Goal: Task Accomplishment & Management: Manage account settings

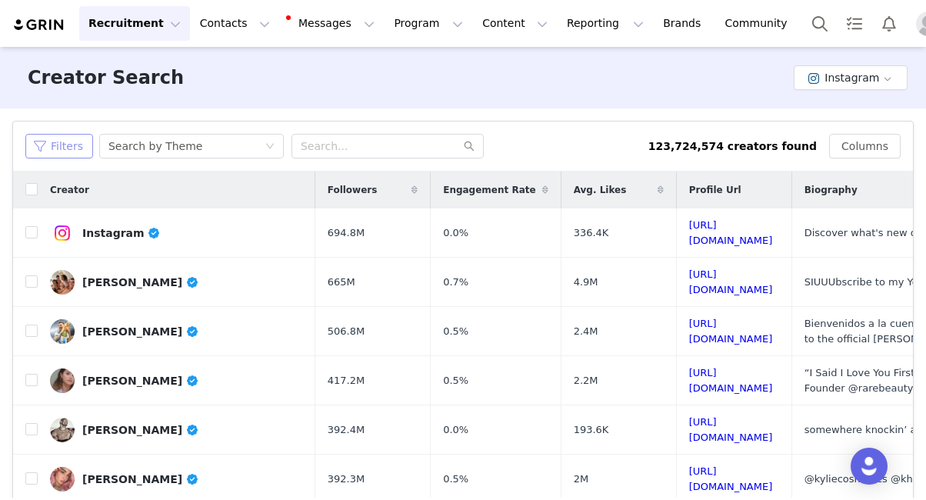
click at [82, 145] on button "Filters" at bounding box center [59, 146] width 68 height 25
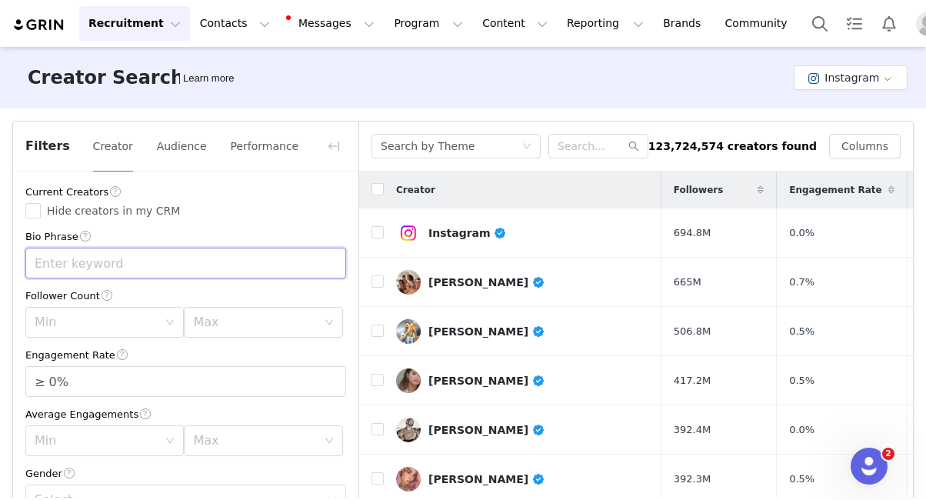
click at [122, 265] on input "text" at bounding box center [185, 263] width 321 height 31
click at [150, 328] on div "Min" at bounding box center [96, 322] width 123 height 15
type input "hairstylist"
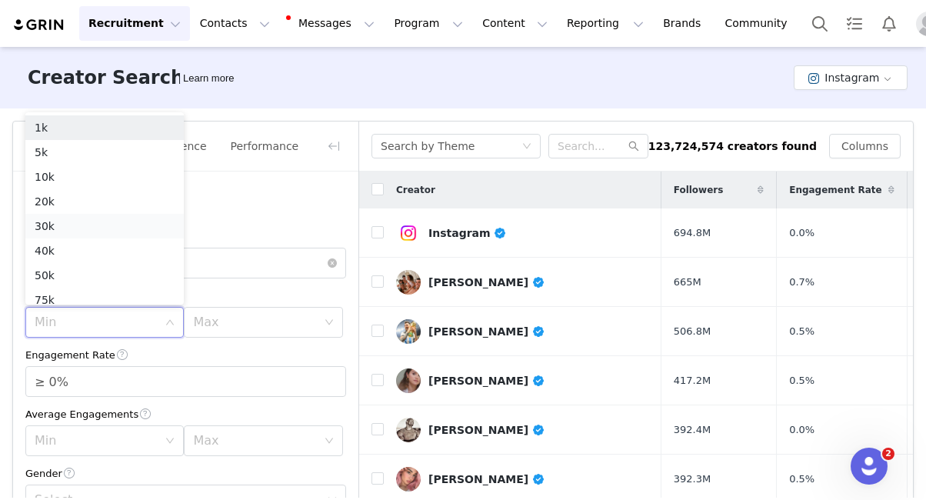
scroll to position [8, 0]
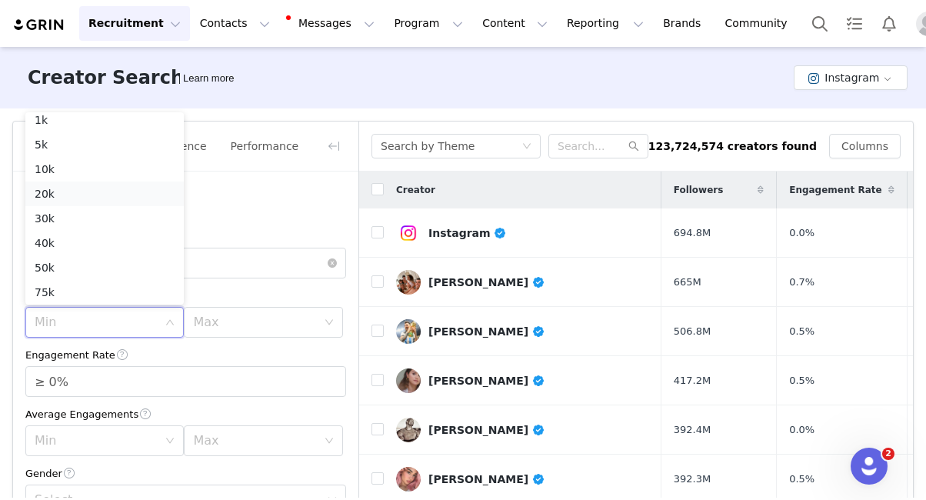
click at [84, 198] on li "20k" at bounding box center [104, 194] width 158 height 25
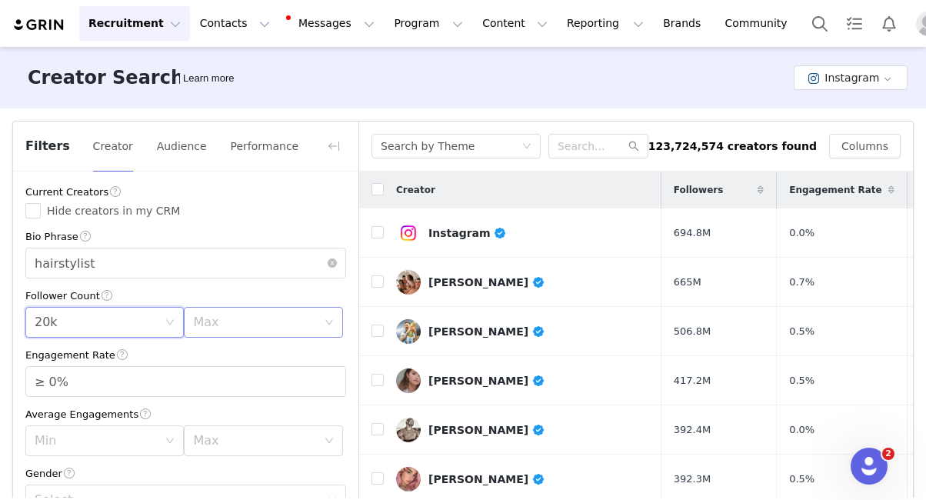
click at [224, 322] on div "Max" at bounding box center [254, 322] width 123 height 15
click at [105, 330] on div "Min 20k" at bounding box center [100, 322] width 130 height 29
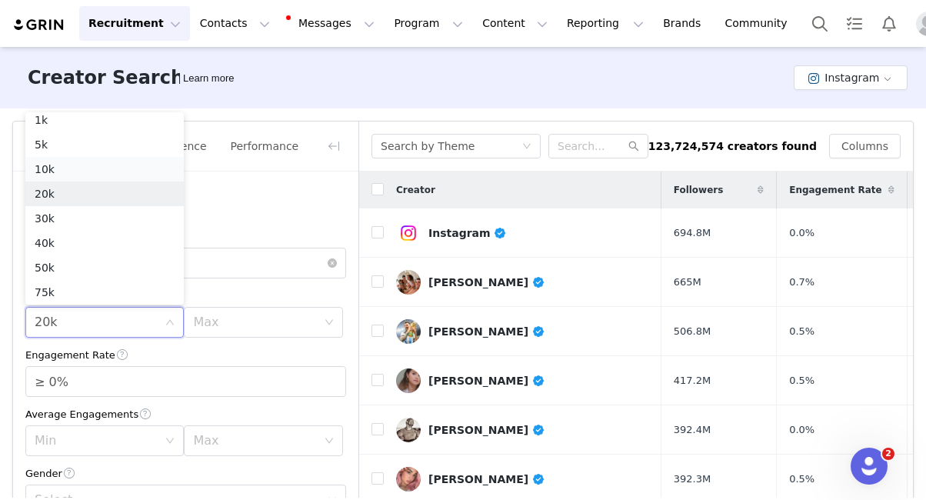
click at [59, 175] on li "10k" at bounding box center [104, 169] width 158 height 25
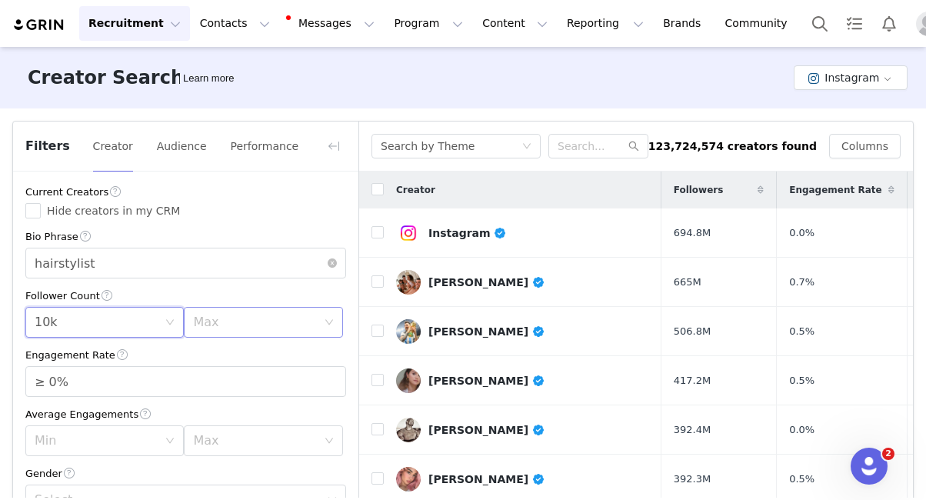
click at [244, 330] on div "Max" at bounding box center [258, 322] width 130 height 29
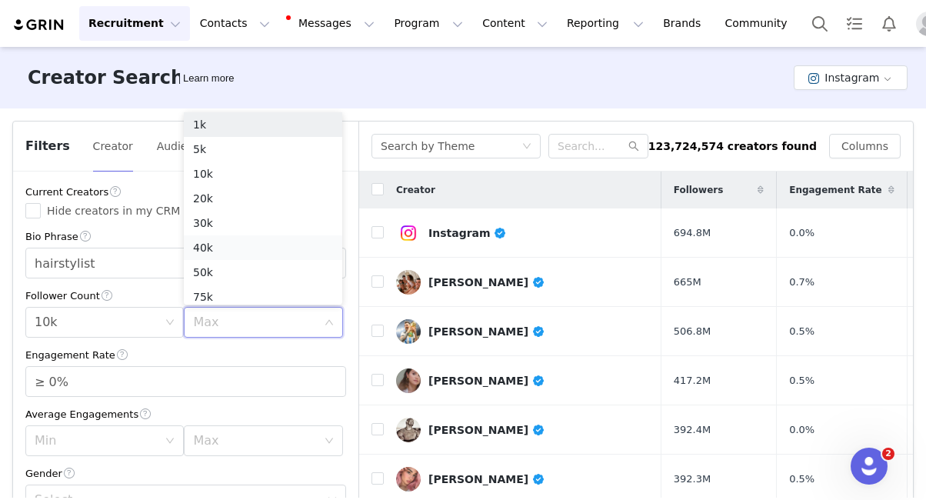
scroll to position [8, 0]
click at [218, 214] on li "30k" at bounding box center [263, 218] width 158 height 25
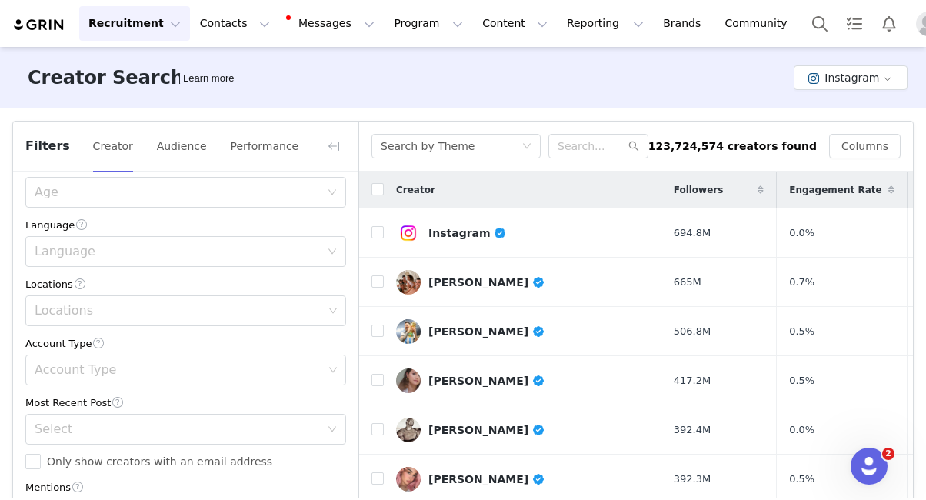
scroll to position [395, 0]
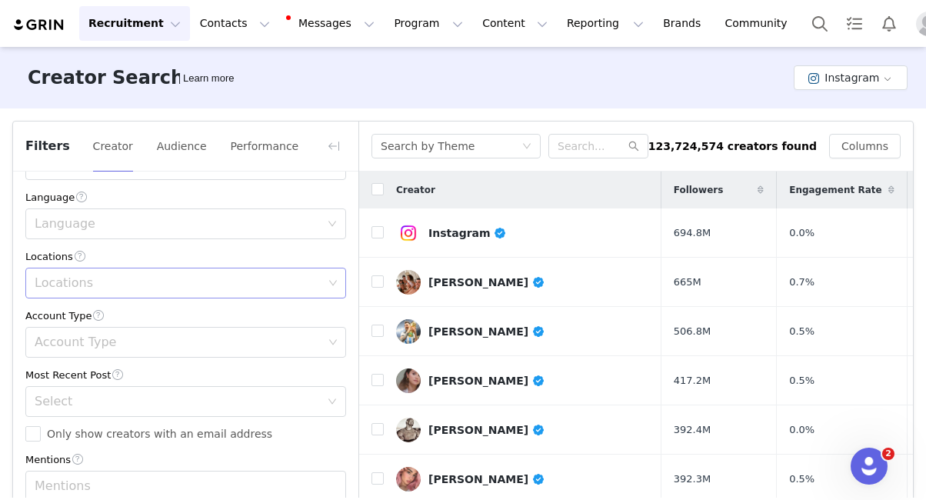
click at [90, 286] on div "Locations" at bounding box center [179, 282] width 288 height 15
type input "[GEOGRAPHIC_DATA]"
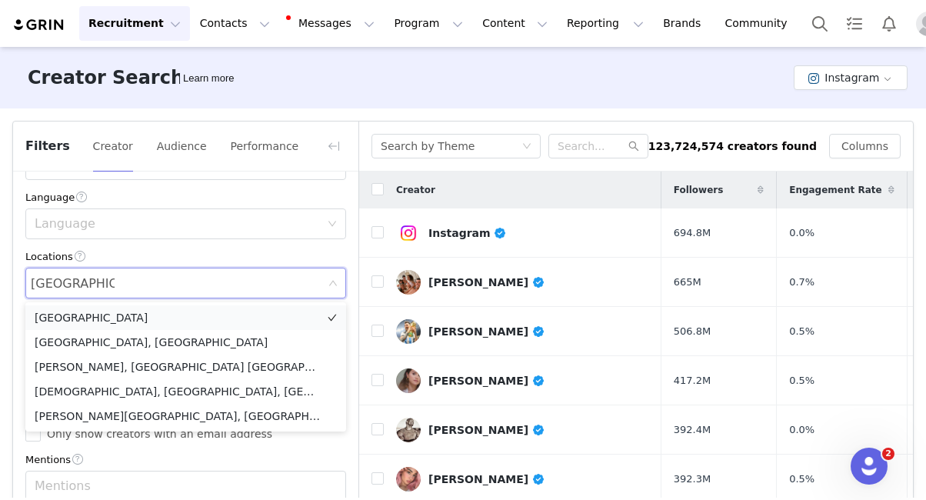
click at [108, 318] on li "[GEOGRAPHIC_DATA]" at bounding box center [185, 317] width 321 height 25
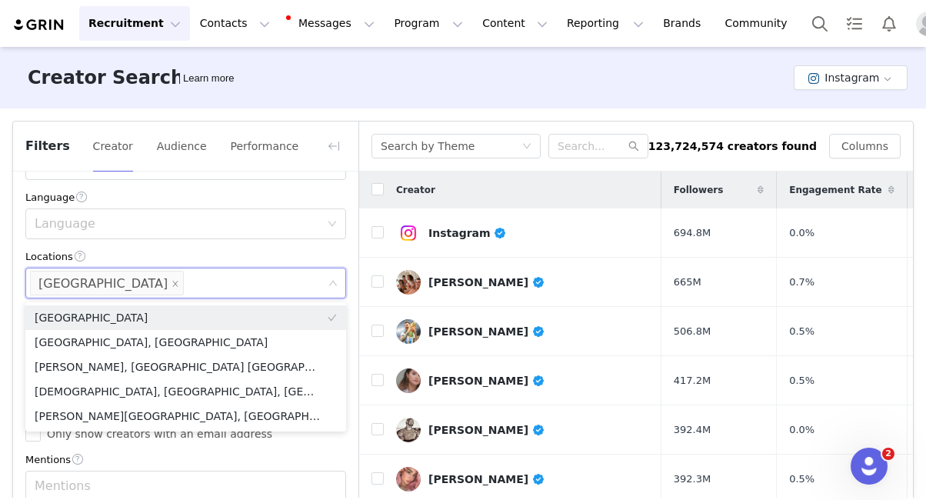
click at [112, 452] on div "Current Creators Hide creators in my CRM Bio Phrase hairstylist Follower Count …" at bounding box center [185, 204] width 345 height 855
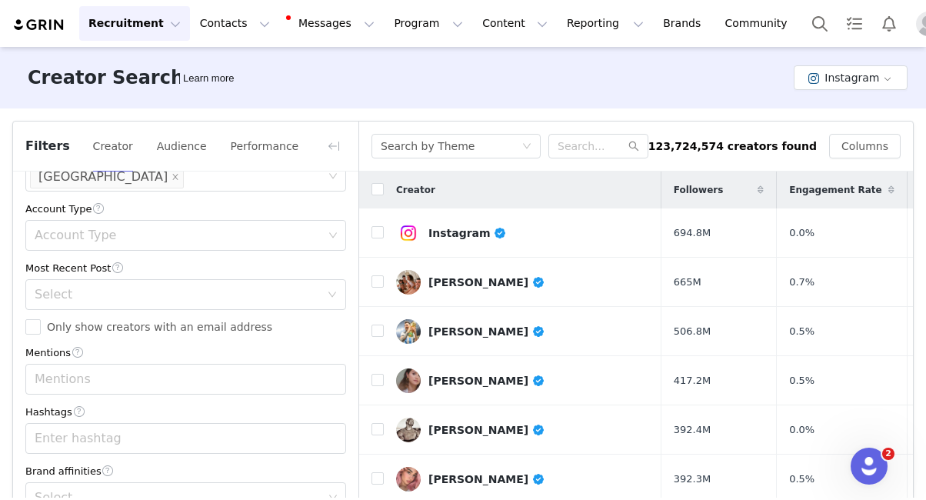
scroll to position [97, 0]
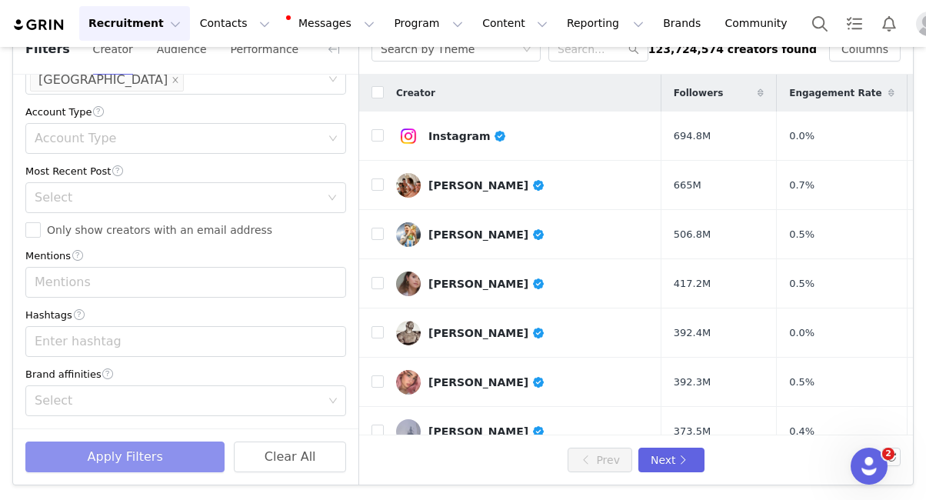
click at [141, 451] on button "Apply Filters" at bounding box center [124, 457] width 199 height 31
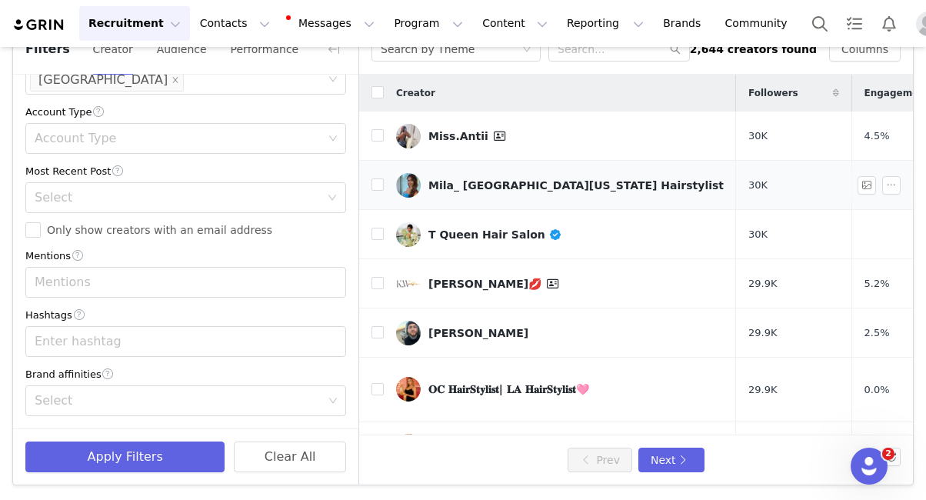
click at [491, 185] on div "Mila_ [GEOGRAPHIC_DATA][US_STATE] Hairstylist" at bounding box center [575, 185] width 295 height 12
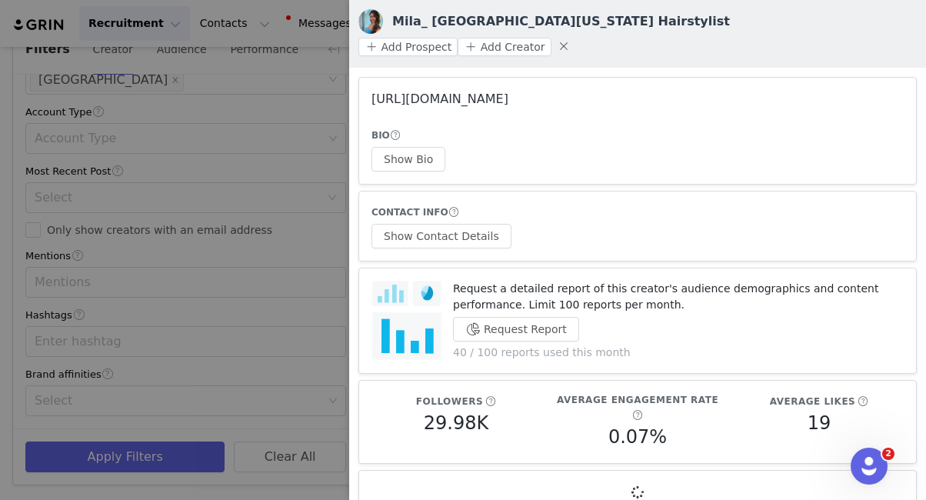
click at [509, 92] on link "[URL][DOMAIN_NAME]" at bounding box center [440, 99] width 137 height 15
click at [339, 77] on div at bounding box center [463, 250] width 926 height 500
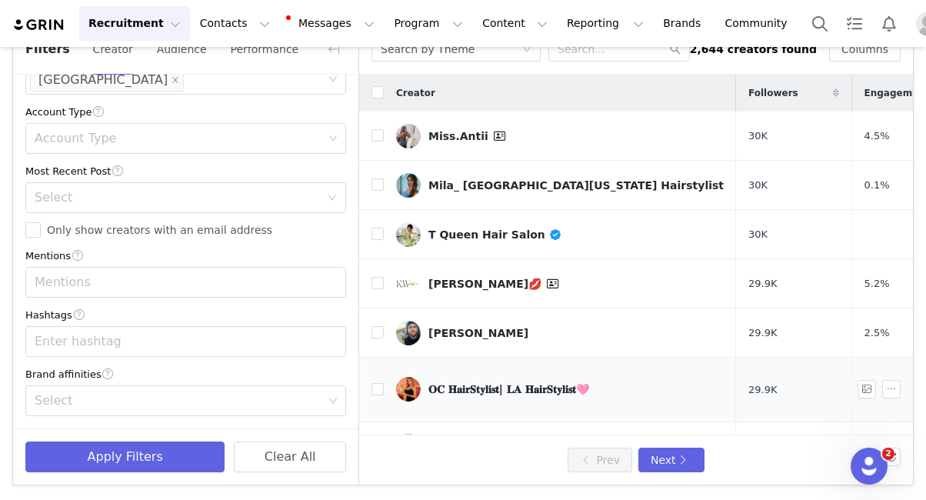
click at [449, 383] on div "𝐎𝐂 𝐇𝐚𝐢𝐫𝐒𝐭𝐲𝐥𝐢𝐬𝐭| 𝐋𝐀 𝐇𝐚𝐢𝐫𝐒𝐭𝐲𝐥𝐢𝐬𝐭🩷" at bounding box center [508, 389] width 161 height 12
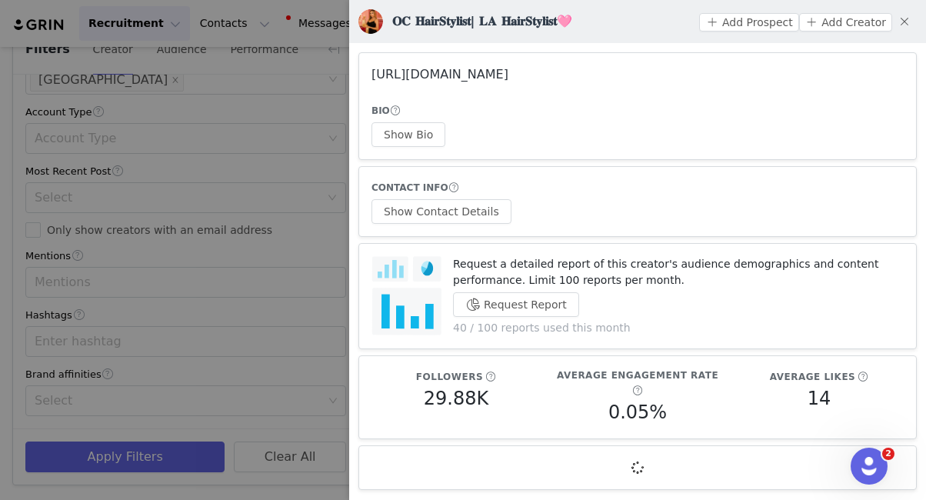
click at [505, 76] on link "[URL][DOMAIN_NAME]" at bounding box center [440, 74] width 137 height 15
click at [239, 200] on div at bounding box center [463, 250] width 926 height 500
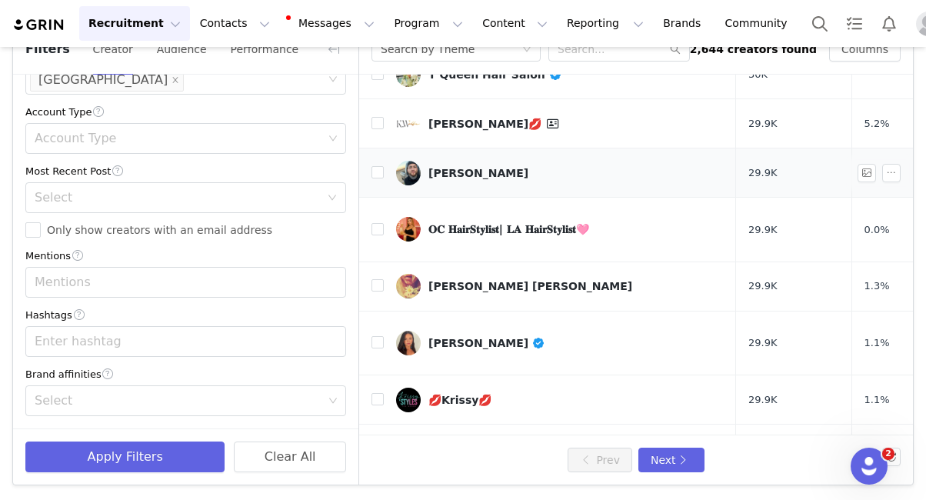
scroll to position [196, 0]
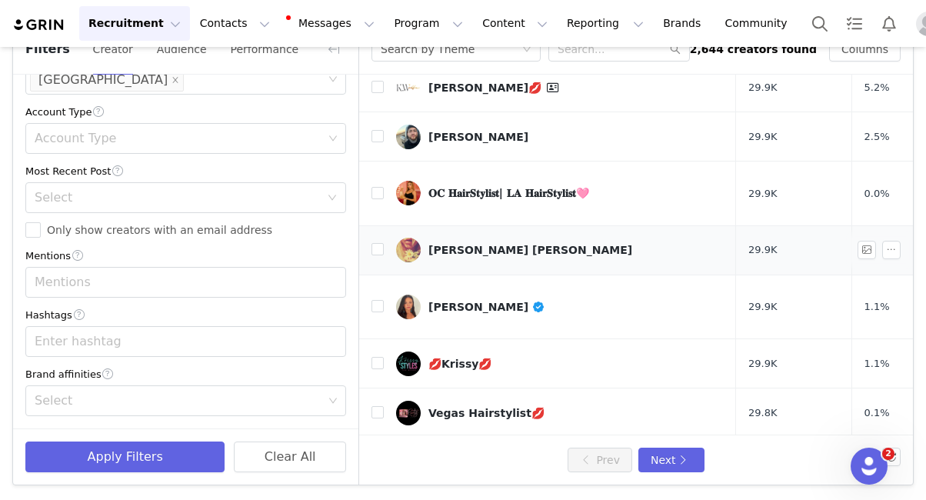
click at [455, 244] on div "[PERSON_NAME] [PERSON_NAME]" at bounding box center [530, 250] width 204 height 12
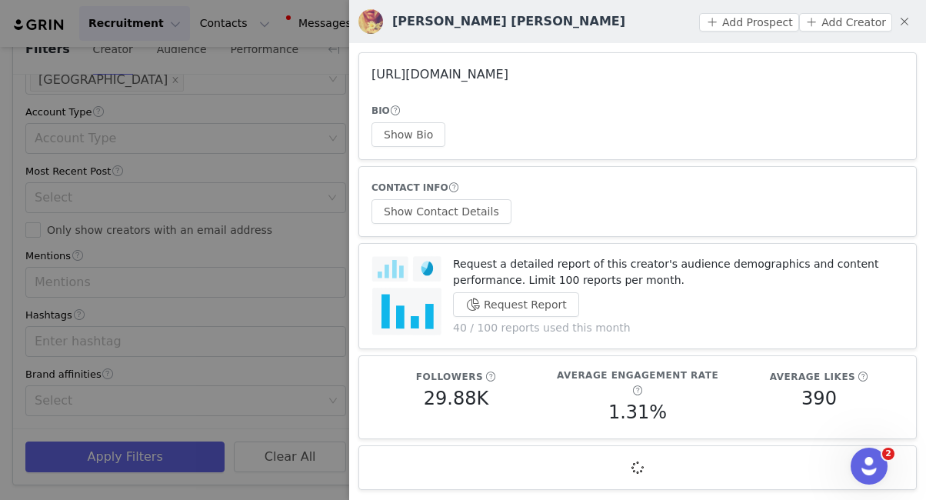
click at [482, 72] on link "[URL][DOMAIN_NAME]" at bounding box center [440, 74] width 137 height 15
click at [318, 122] on div at bounding box center [463, 250] width 926 height 500
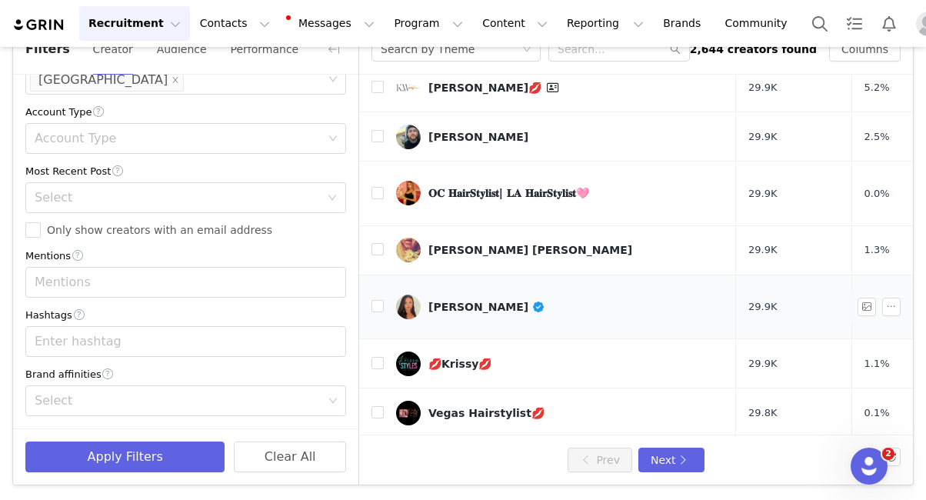
click at [484, 301] on div "[PERSON_NAME]" at bounding box center [486, 307] width 117 height 12
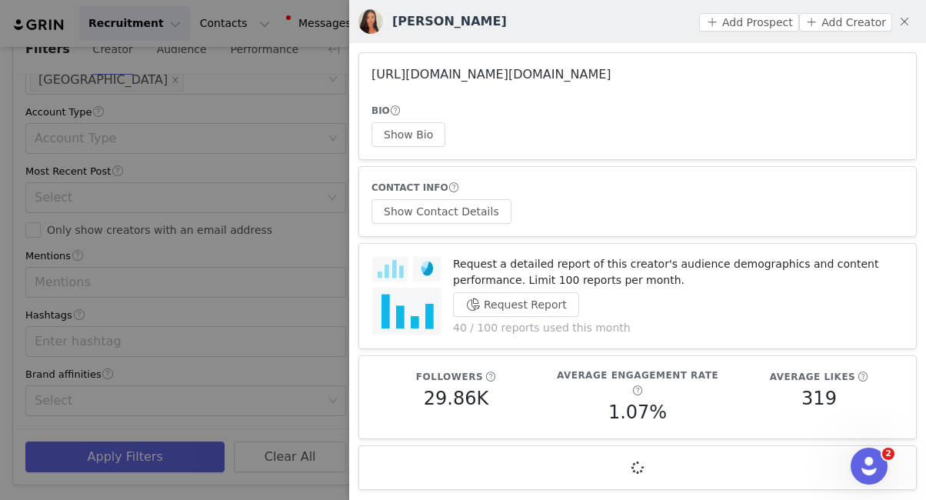
click at [519, 72] on link "[URL][DOMAIN_NAME][DOMAIN_NAME]" at bounding box center [492, 74] width 240 height 15
click at [288, 196] on div at bounding box center [463, 250] width 926 height 500
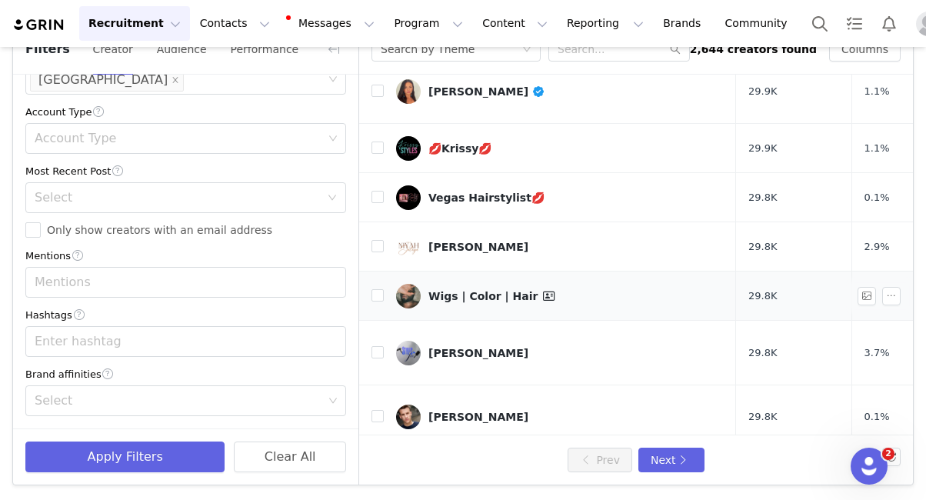
scroll to position [638, 0]
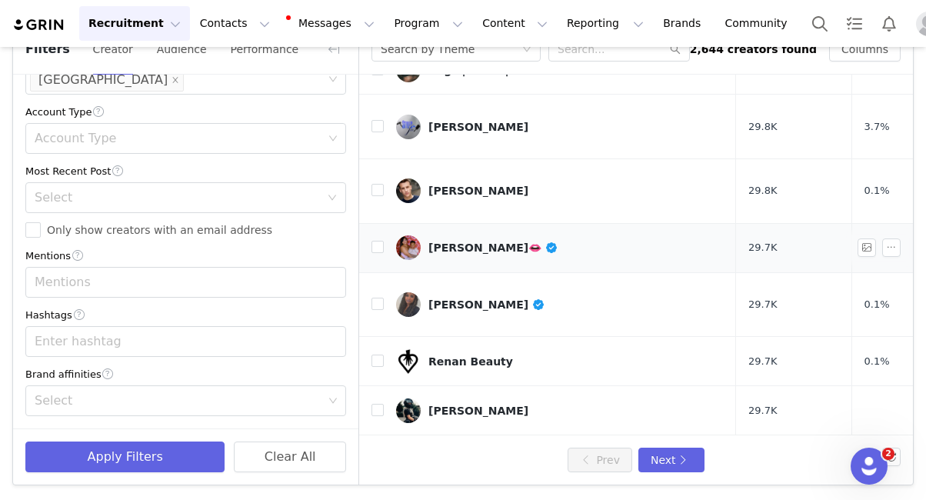
click at [475, 242] on div "[PERSON_NAME]👄" at bounding box center [493, 248] width 130 height 12
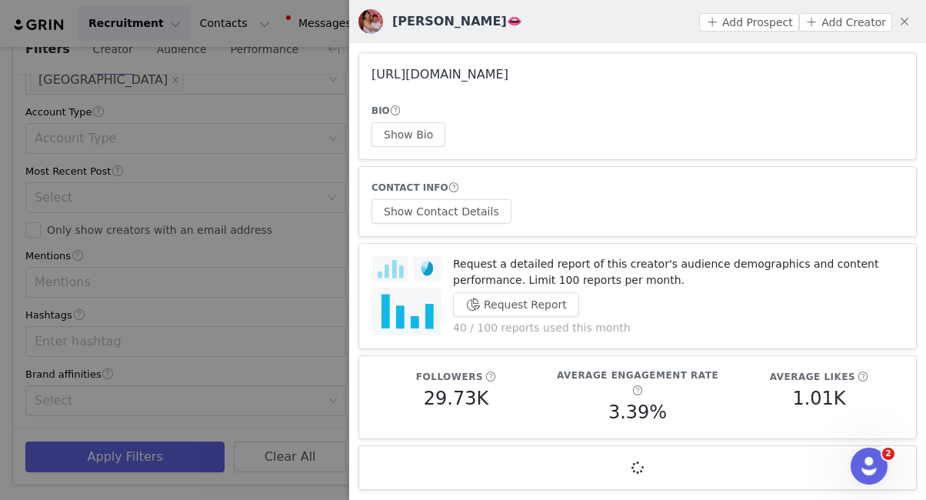
click at [509, 71] on link "[URL][DOMAIN_NAME]" at bounding box center [440, 74] width 137 height 15
click at [341, 152] on div at bounding box center [463, 250] width 926 height 500
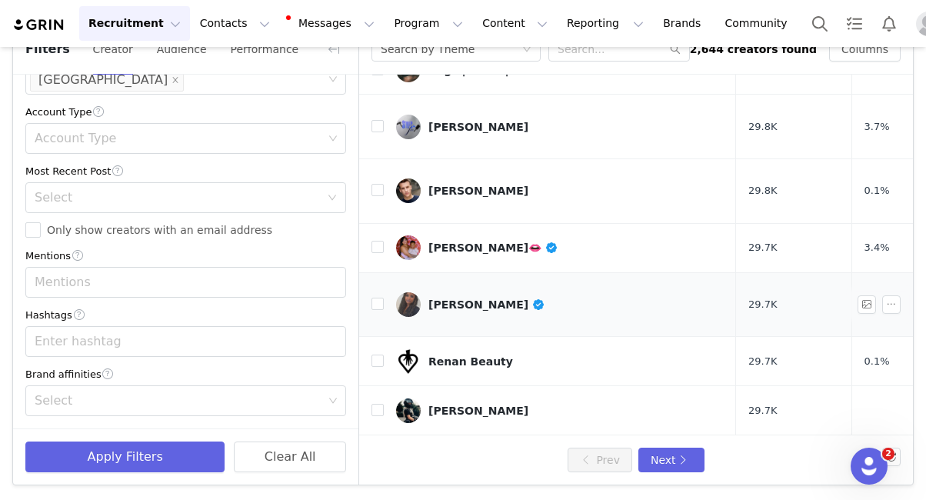
click at [469, 292] on link "[PERSON_NAME]" at bounding box center [560, 304] width 328 height 25
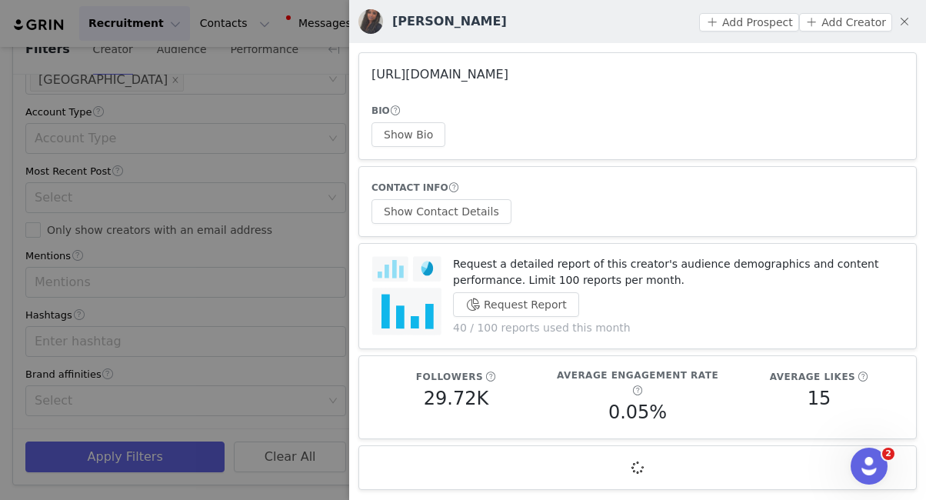
click at [509, 77] on link "[URL][DOMAIN_NAME]" at bounding box center [440, 74] width 137 height 15
click at [327, 60] on div at bounding box center [463, 250] width 926 height 500
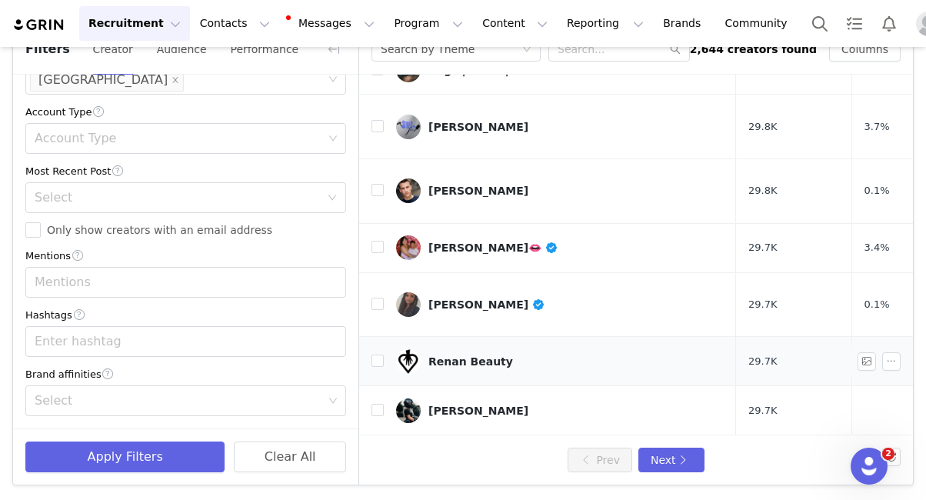
click at [469, 355] on div "Renan Beauty" at bounding box center [470, 361] width 85 height 12
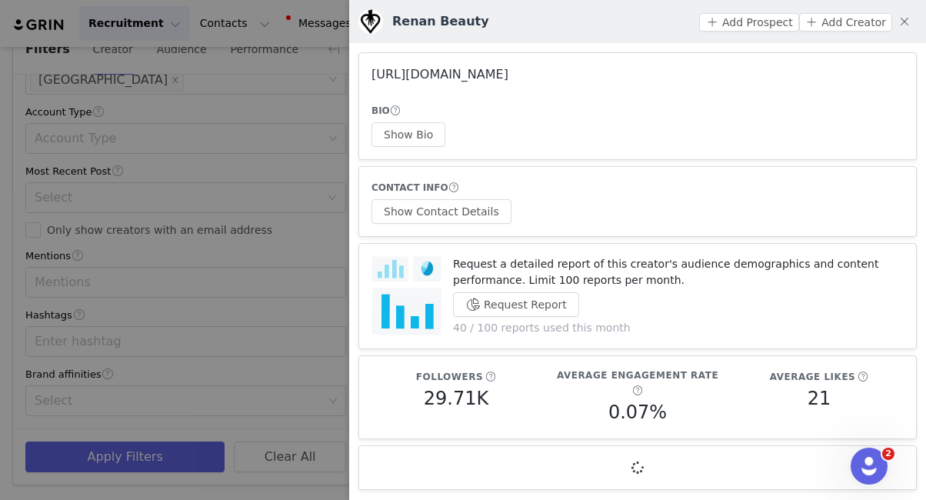
click at [499, 78] on link "[URL][DOMAIN_NAME]" at bounding box center [440, 74] width 137 height 15
click at [332, 98] on div at bounding box center [463, 250] width 926 height 500
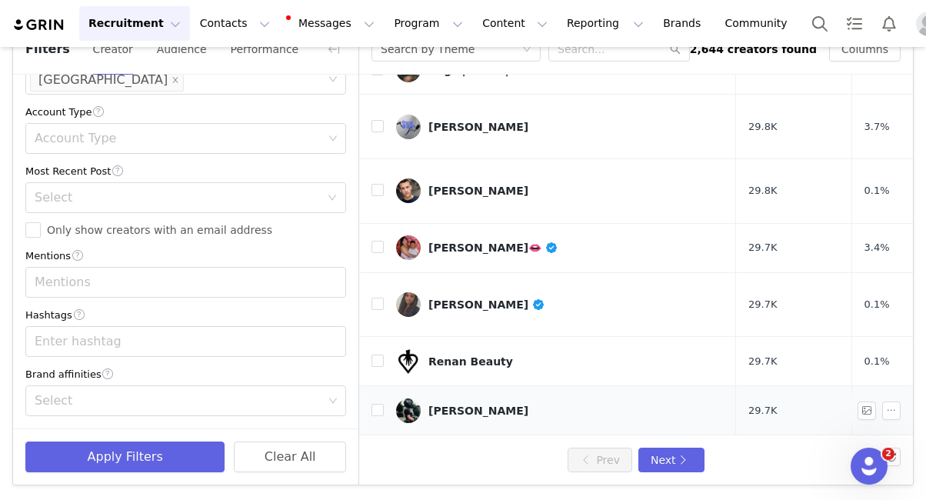
click at [460, 405] on div "[PERSON_NAME]" at bounding box center [478, 411] width 100 height 12
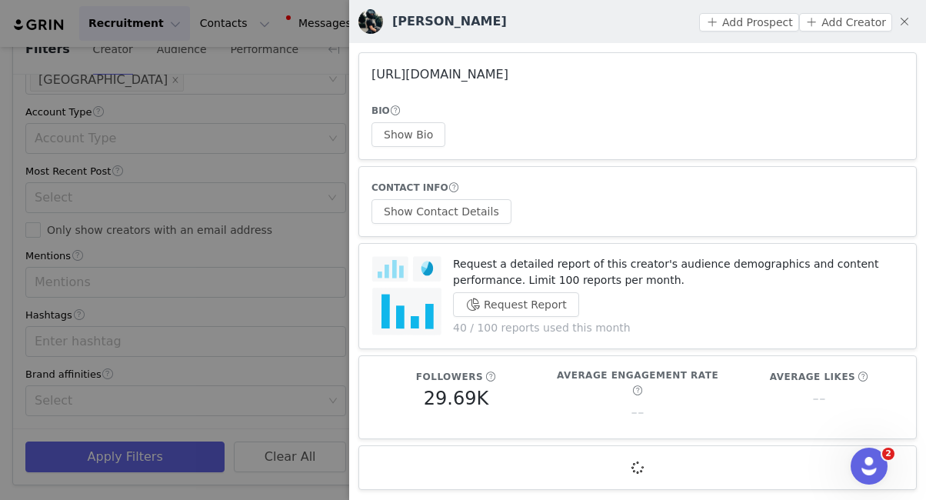
click at [485, 75] on link "[URL][DOMAIN_NAME]" at bounding box center [440, 74] width 137 height 15
click at [318, 61] on div at bounding box center [463, 250] width 926 height 500
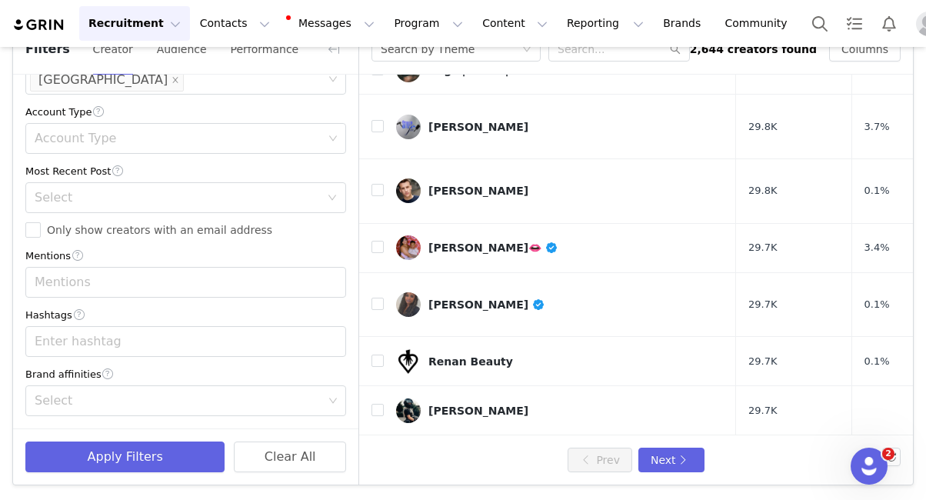
click at [442, 454] on div "[PERSON_NAME]" at bounding box center [478, 460] width 100 height 12
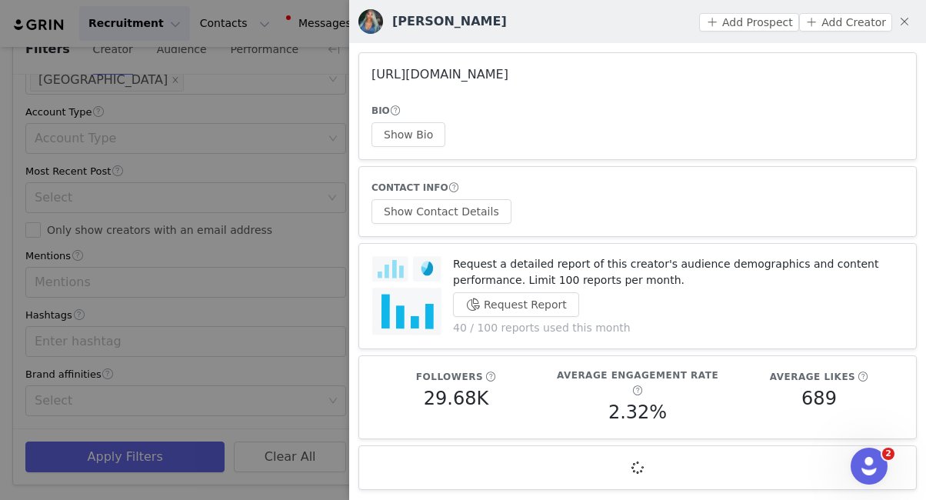
click at [509, 75] on link "[URL][DOMAIN_NAME]" at bounding box center [440, 74] width 137 height 15
click at [300, 186] on div at bounding box center [463, 250] width 926 height 500
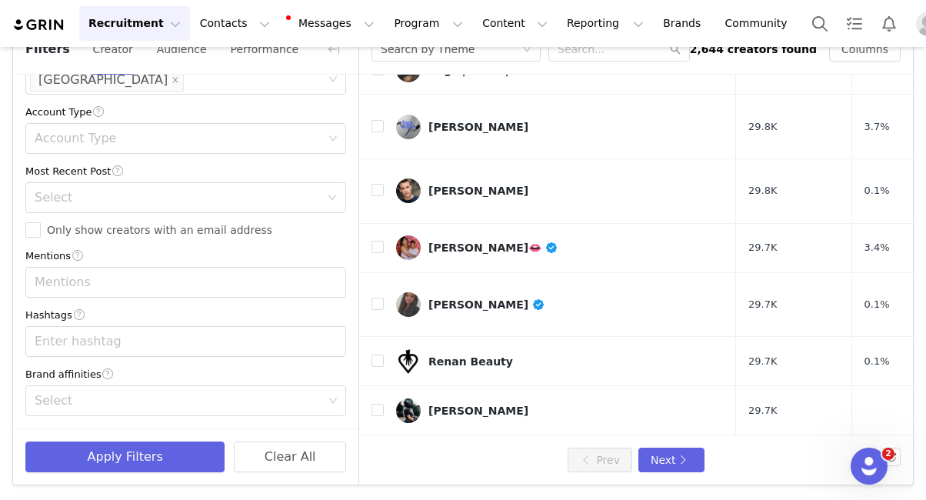
click at [454, 499] on div "[PERSON_NAME]" at bounding box center [478, 509] width 100 height 12
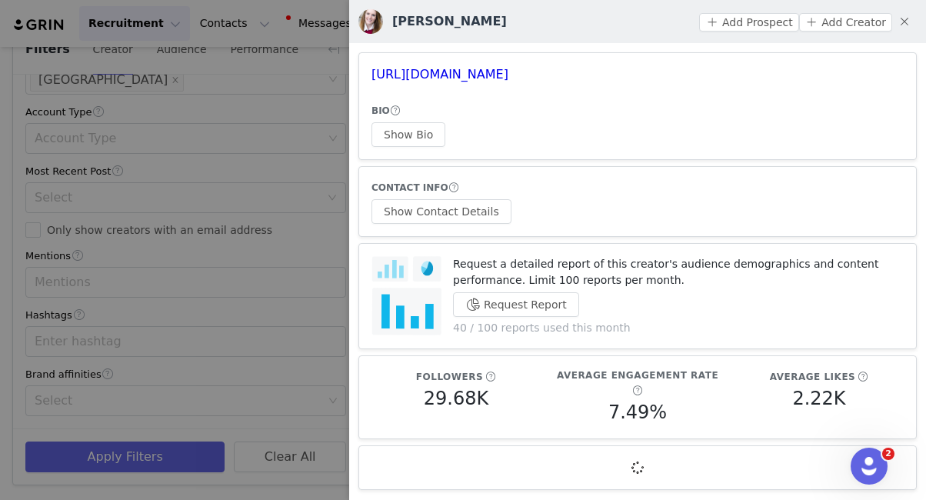
click at [485, 82] on h3 "[URL][DOMAIN_NAME]" at bounding box center [638, 74] width 532 height 18
click at [489, 72] on link "[URL][DOMAIN_NAME]" at bounding box center [440, 74] width 137 height 15
click at [311, 212] on div at bounding box center [463, 250] width 926 height 500
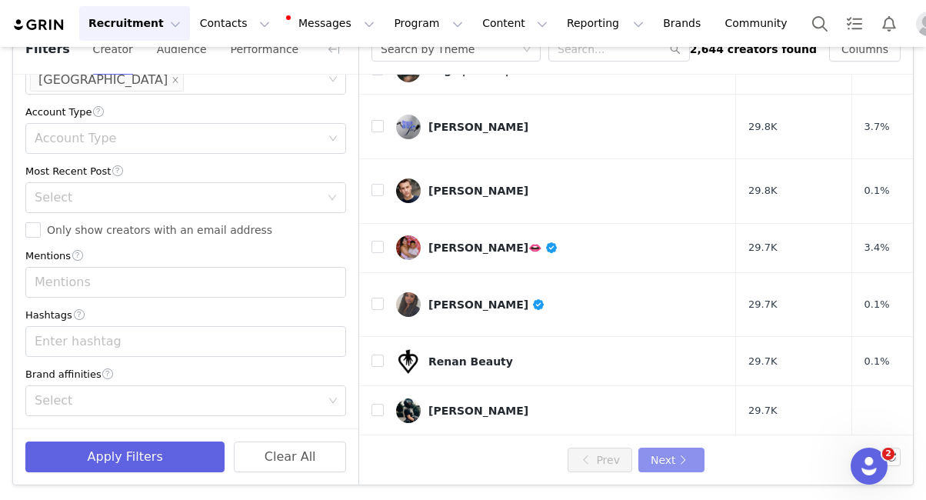
click at [673, 459] on button "Next" at bounding box center [672, 460] width 66 height 25
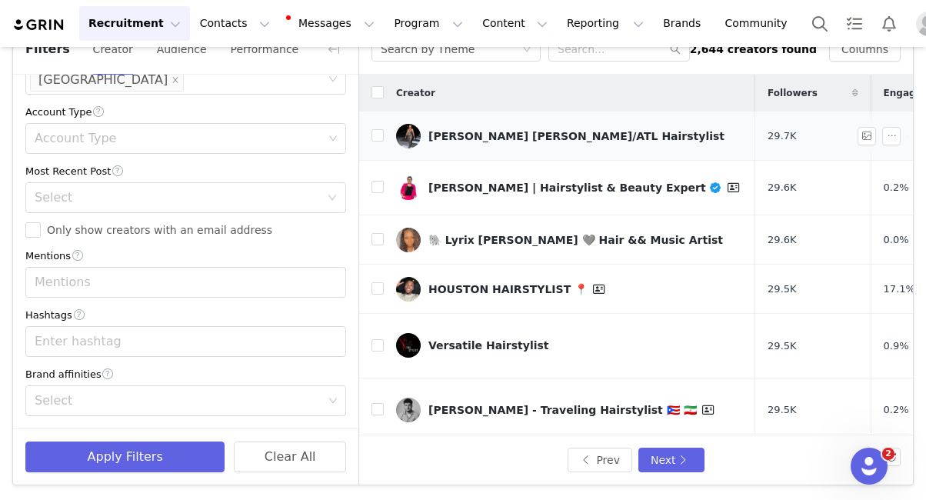
click at [521, 143] on link "[PERSON_NAME] [PERSON_NAME]/ATL Hairstylist" at bounding box center [569, 136] width 347 height 25
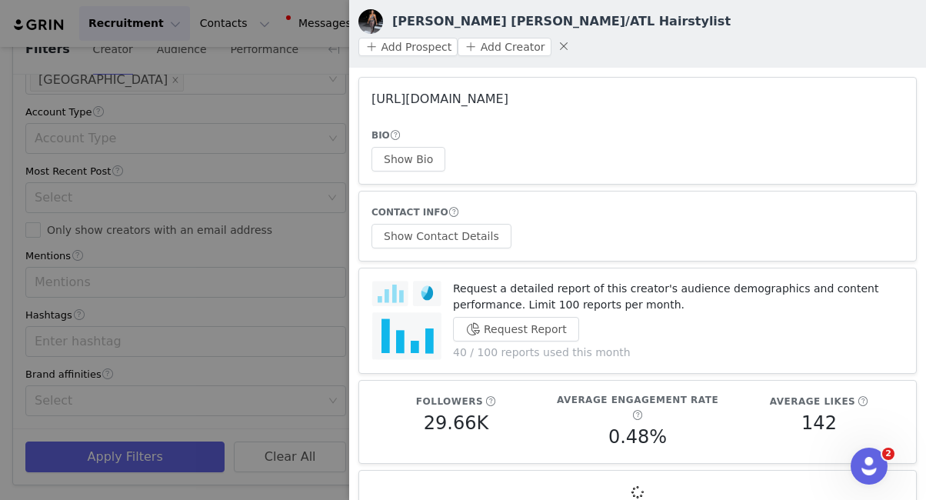
click at [473, 92] on link "[URL][DOMAIN_NAME]" at bounding box center [440, 99] width 137 height 15
click at [298, 145] on div at bounding box center [463, 250] width 926 height 500
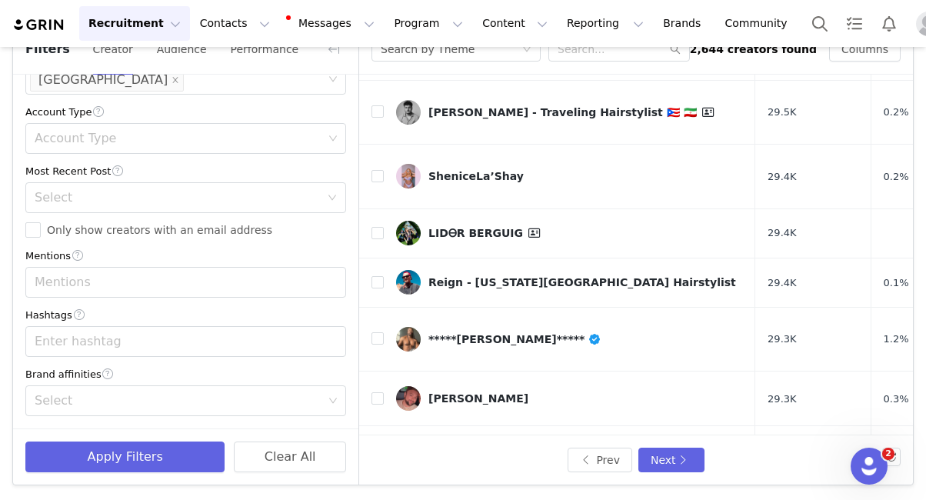
scroll to position [301, 0]
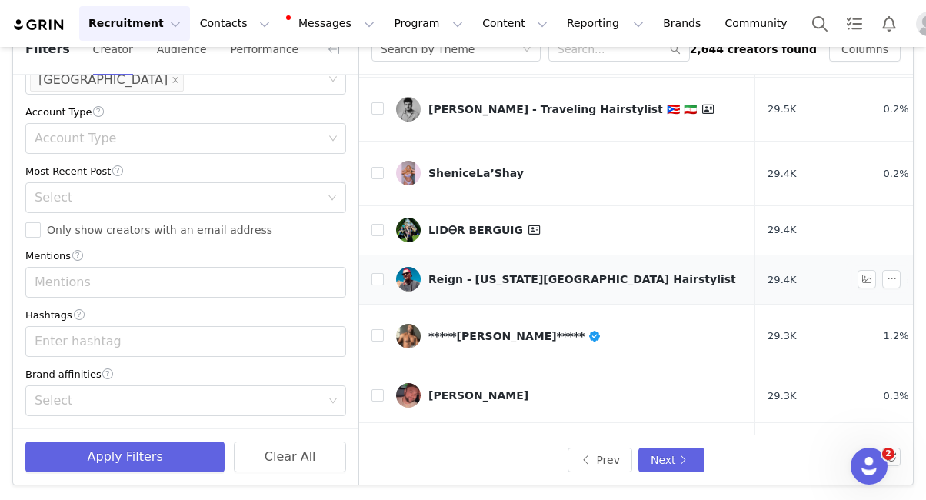
click at [496, 273] on div "Reign - [US_STATE][GEOGRAPHIC_DATA] Hairstylist" at bounding box center [582, 279] width 308 height 12
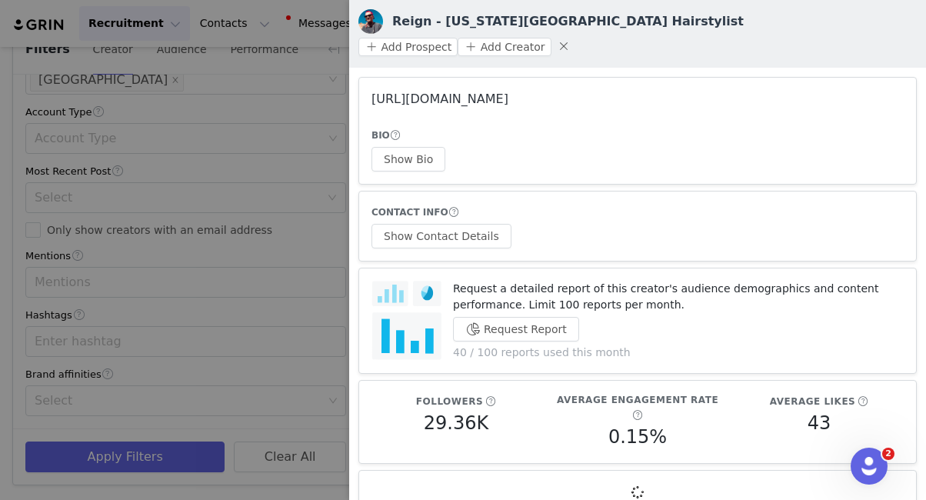
click at [482, 92] on link "[URL][DOMAIN_NAME]" at bounding box center [440, 99] width 137 height 15
click at [269, 161] on div at bounding box center [463, 250] width 926 height 500
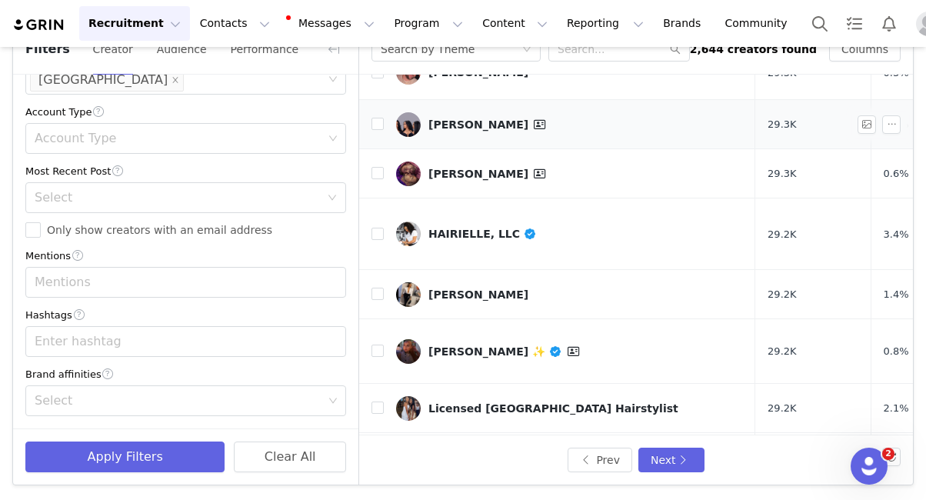
scroll to position [645, 0]
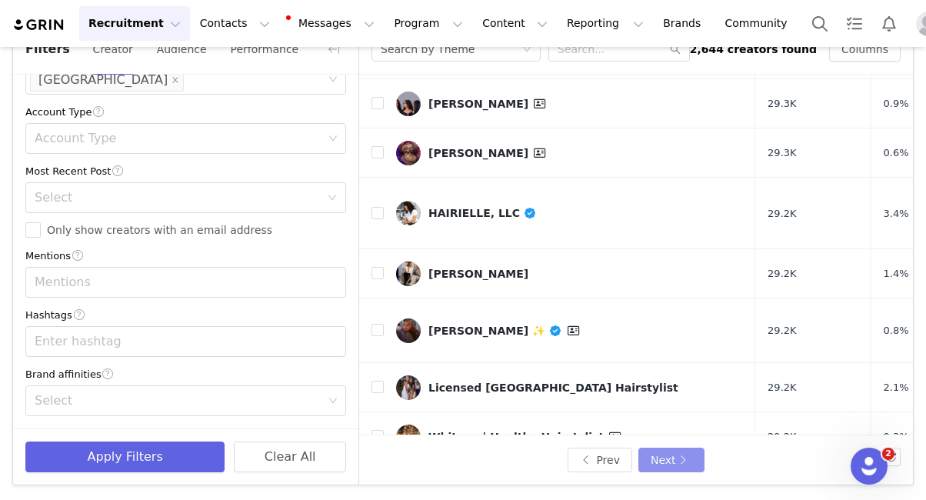
click at [661, 450] on button "Next" at bounding box center [672, 460] width 66 height 25
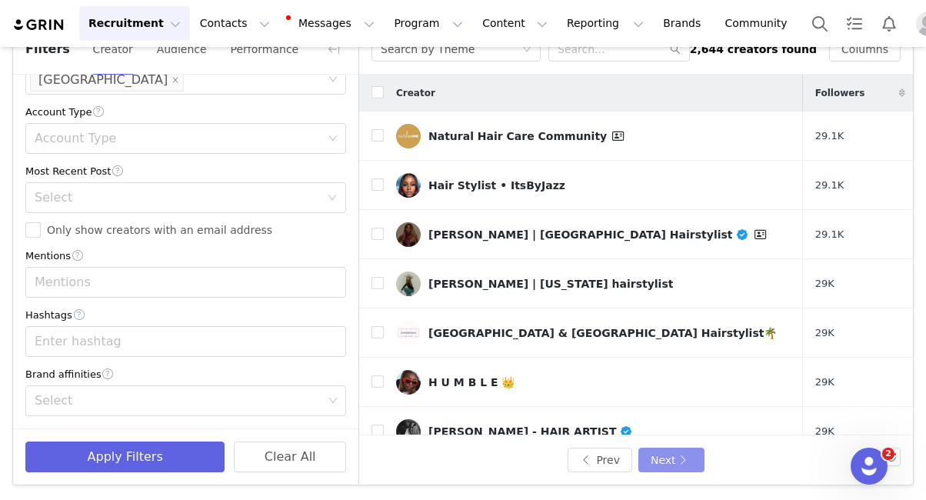
click at [682, 449] on button "Next" at bounding box center [672, 460] width 66 height 25
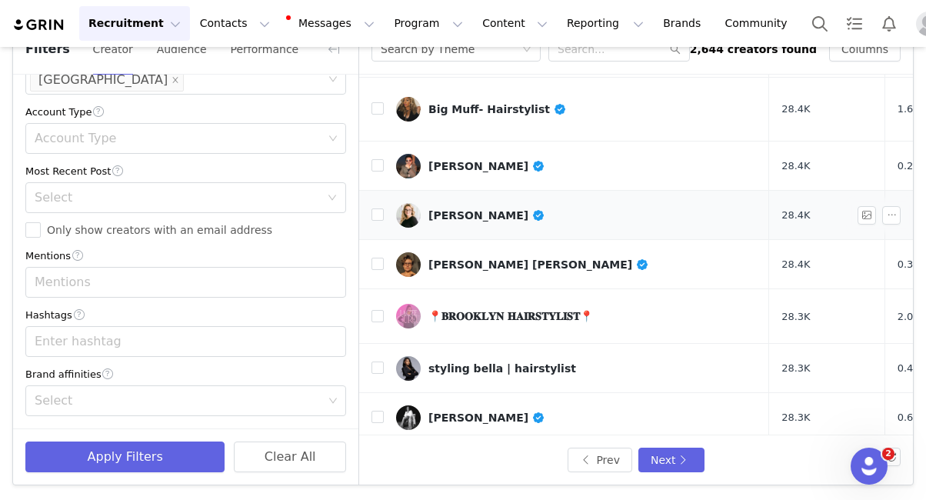
scroll to position [253, 0]
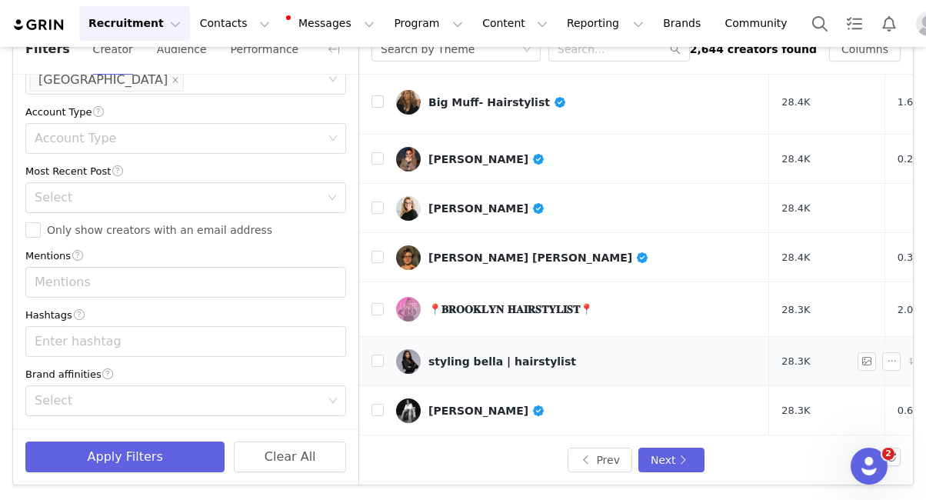
click at [483, 355] on div "styling bella | hairstylist" at bounding box center [502, 361] width 148 height 12
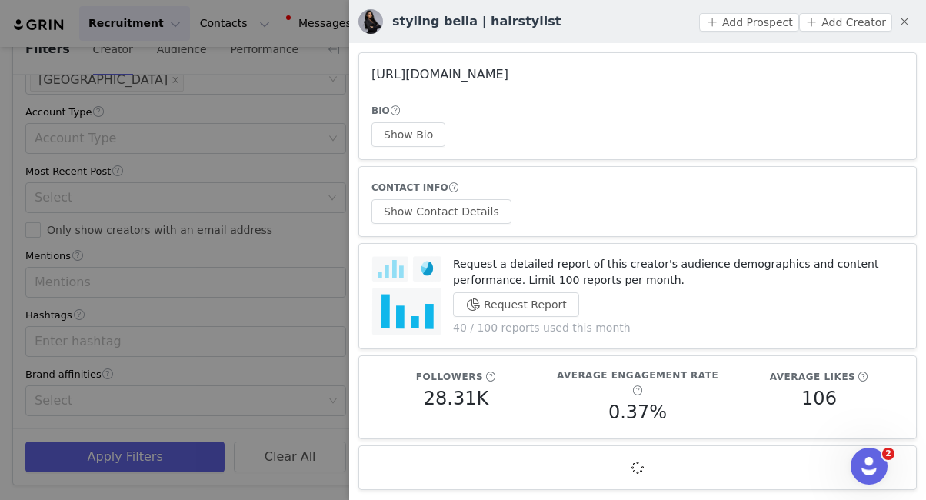
click at [509, 72] on link "[URL][DOMAIN_NAME]" at bounding box center [440, 74] width 137 height 15
click at [325, 125] on div at bounding box center [463, 250] width 926 height 500
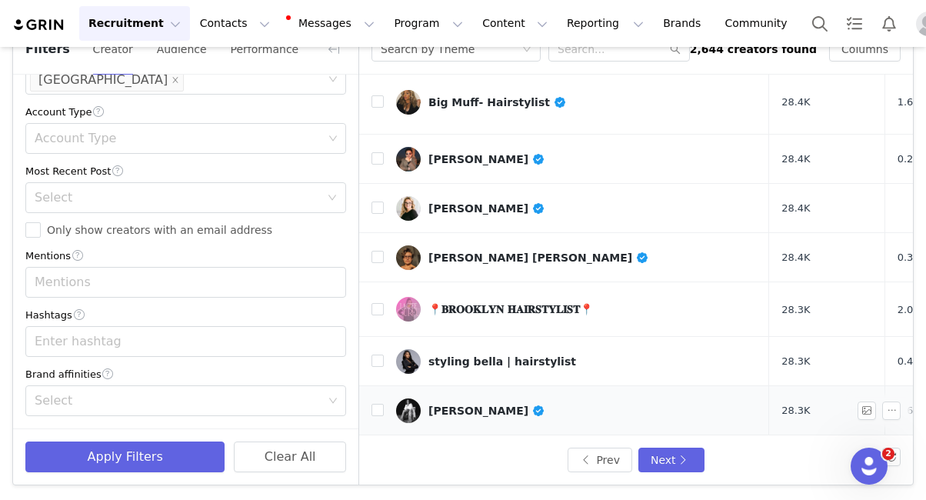
click at [475, 405] on div "[PERSON_NAME]" at bounding box center [486, 411] width 117 height 12
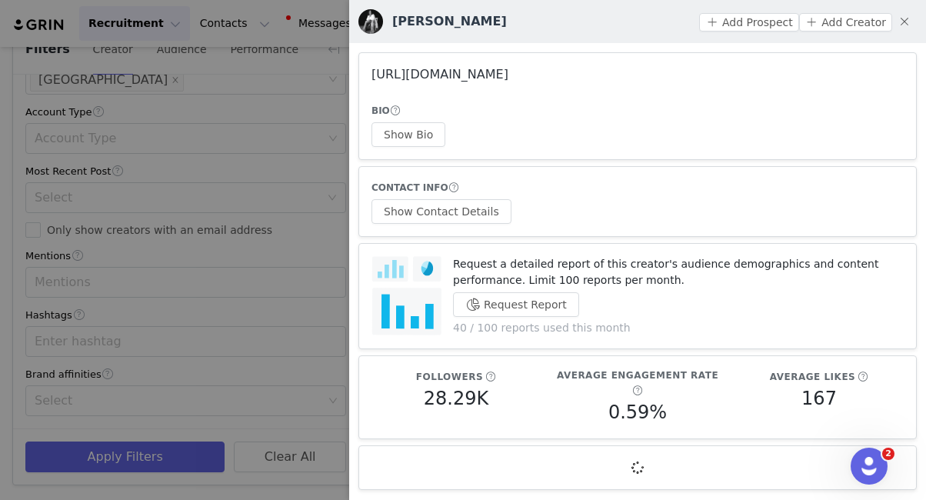
click at [509, 75] on link "[URL][DOMAIN_NAME]" at bounding box center [440, 74] width 137 height 15
click at [258, 268] on div at bounding box center [463, 250] width 926 height 500
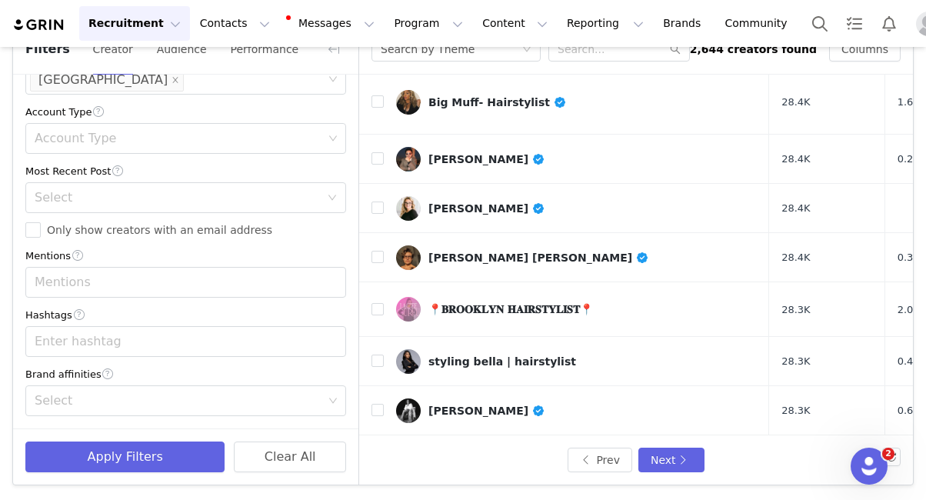
click at [672, 443] on div "Prev Next" at bounding box center [636, 459] width 554 height 49
click at [669, 453] on button "Next" at bounding box center [672, 460] width 66 height 25
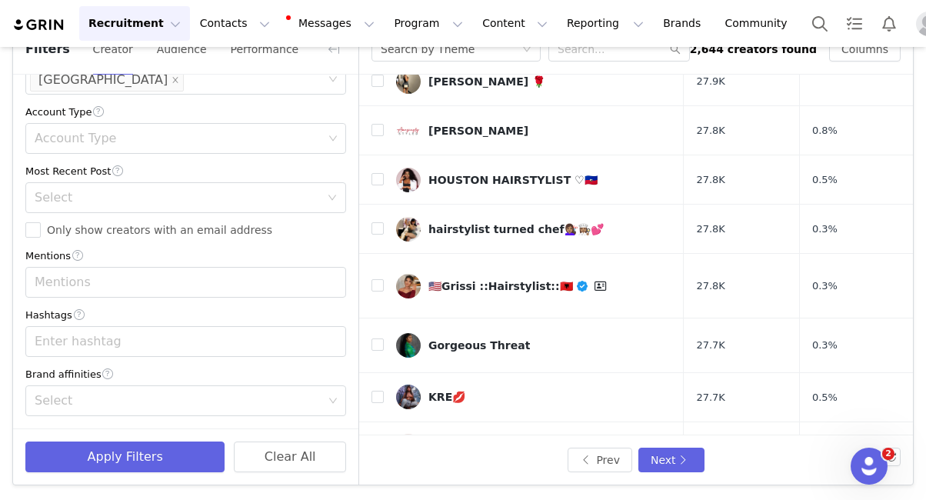
scroll to position [598, 0]
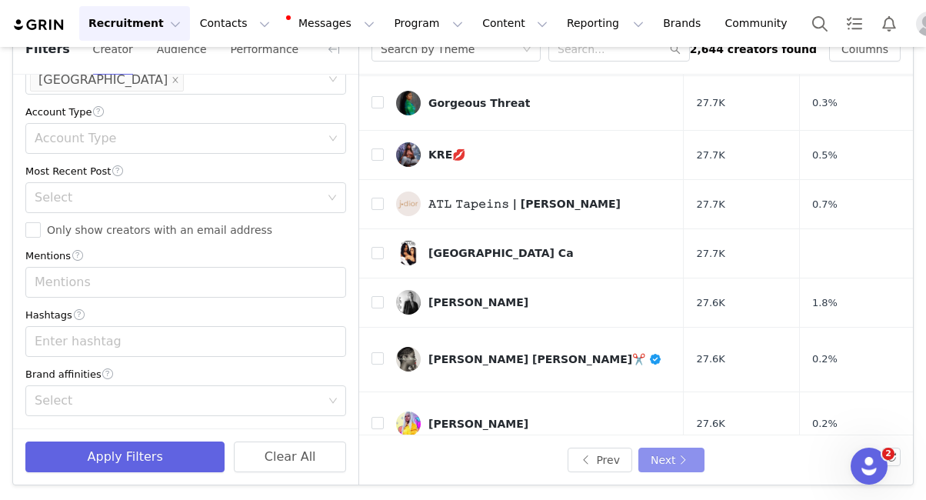
click at [685, 461] on button "Next" at bounding box center [672, 460] width 66 height 25
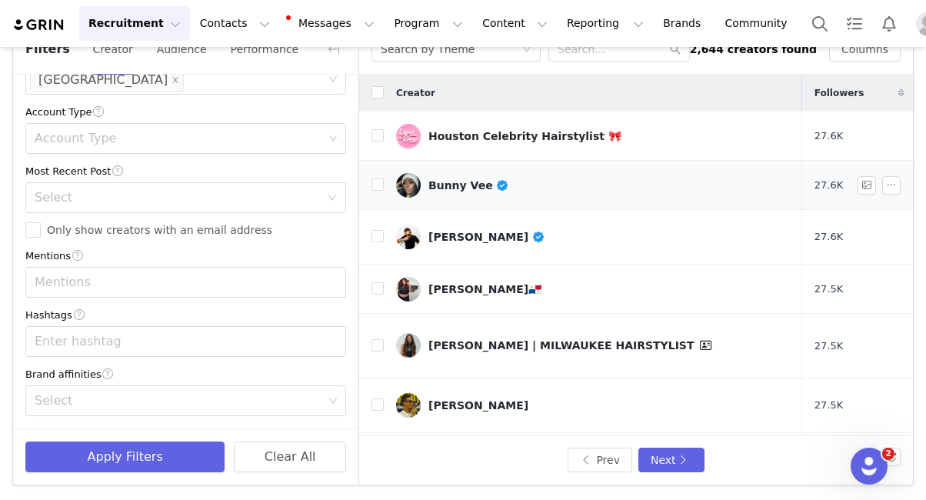
click at [460, 188] on div "Bunny Vee" at bounding box center [468, 185] width 81 height 12
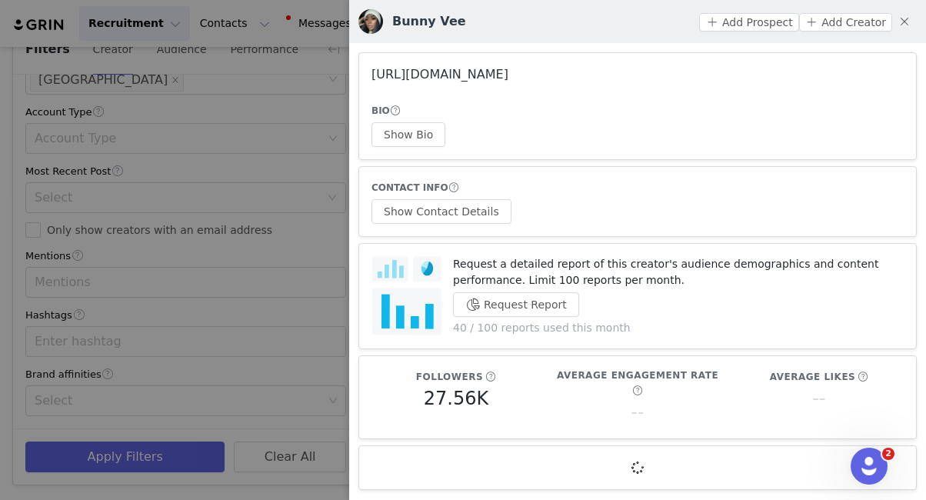
click at [500, 75] on link "[URL][DOMAIN_NAME]" at bounding box center [440, 74] width 137 height 15
click at [294, 183] on div at bounding box center [463, 250] width 926 height 500
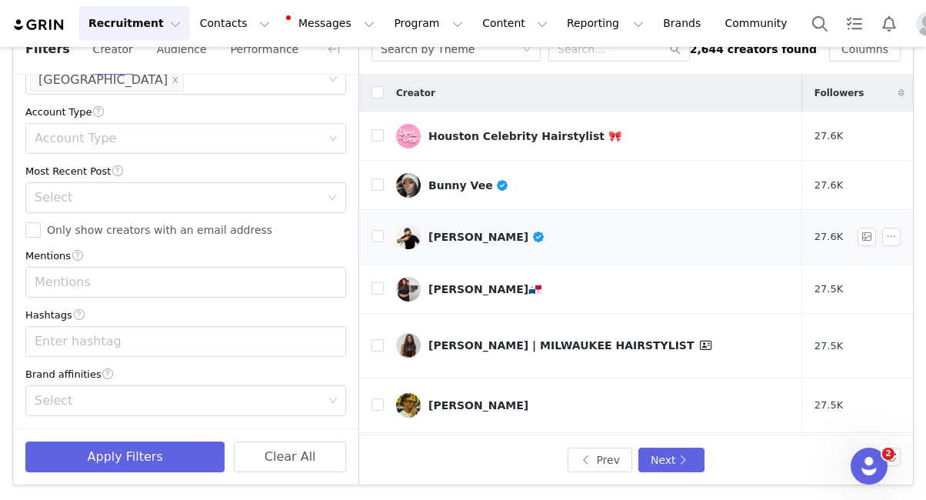
click at [463, 235] on div "[PERSON_NAME]" at bounding box center [486, 237] width 117 height 12
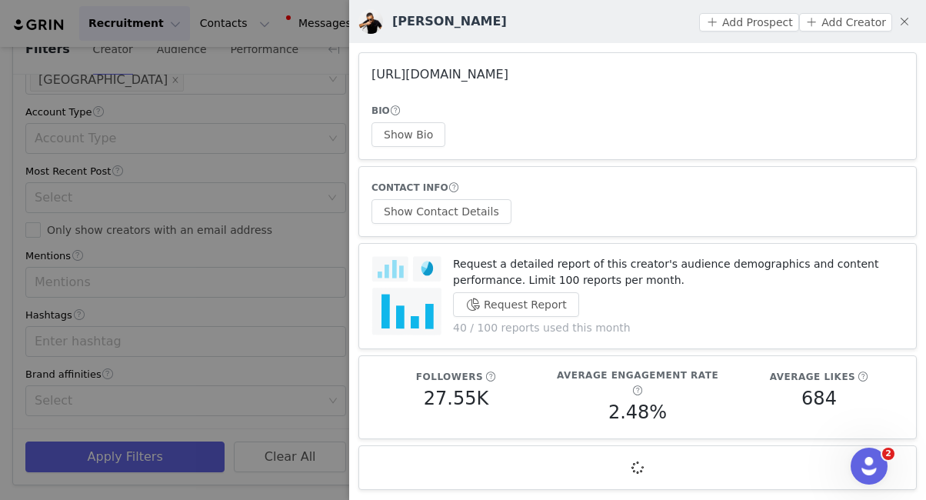
click at [473, 78] on link "[URL][DOMAIN_NAME]" at bounding box center [440, 74] width 137 height 15
click at [250, 83] on div at bounding box center [463, 250] width 926 height 500
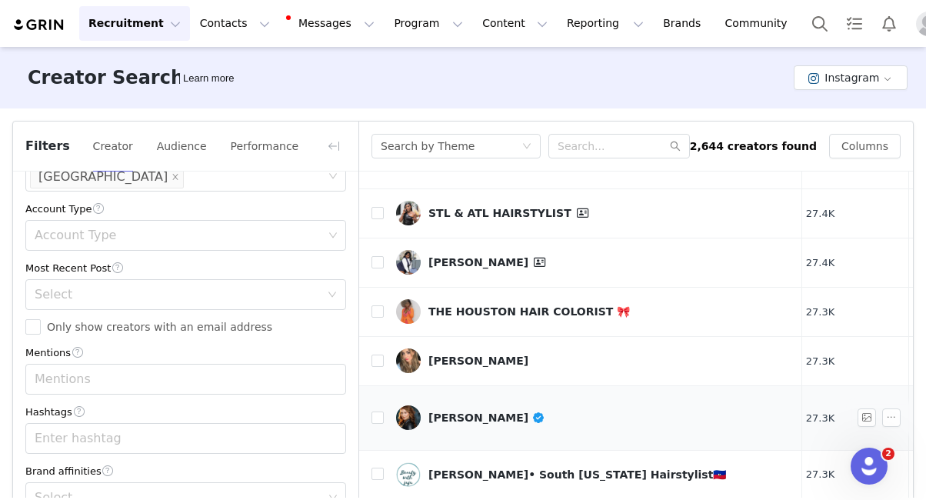
scroll to position [666, 10]
click at [454, 355] on div "[PERSON_NAME]" at bounding box center [478, 361] width 100 height 12
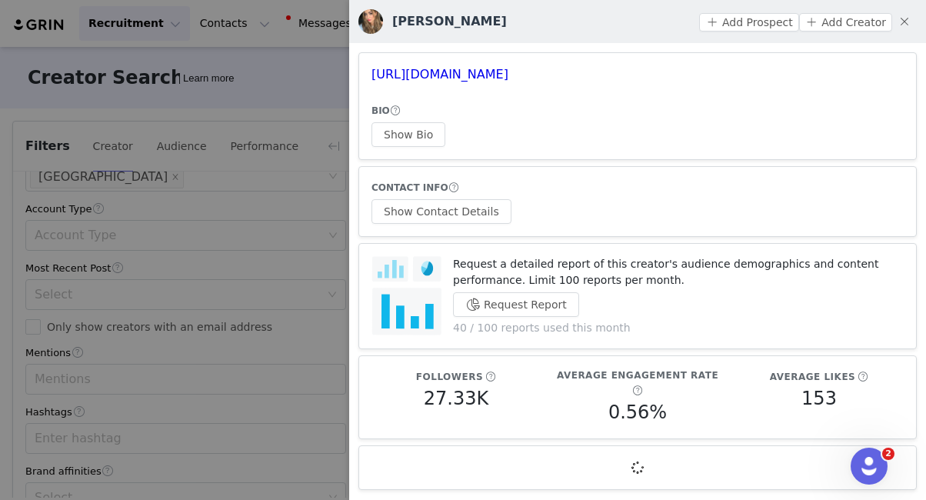
click at [479, 82] on h3 "[URL][DOMAIN_NAME]" at bounding box center [638, 74] width 532 height 18
click at [479, 77] on link "[URL][DOMAIN_NAME]" at bounding box center [440, 74] width 137 height 15
click at [325, 62] on div at bounding box center [463, 250] width 926 height 500
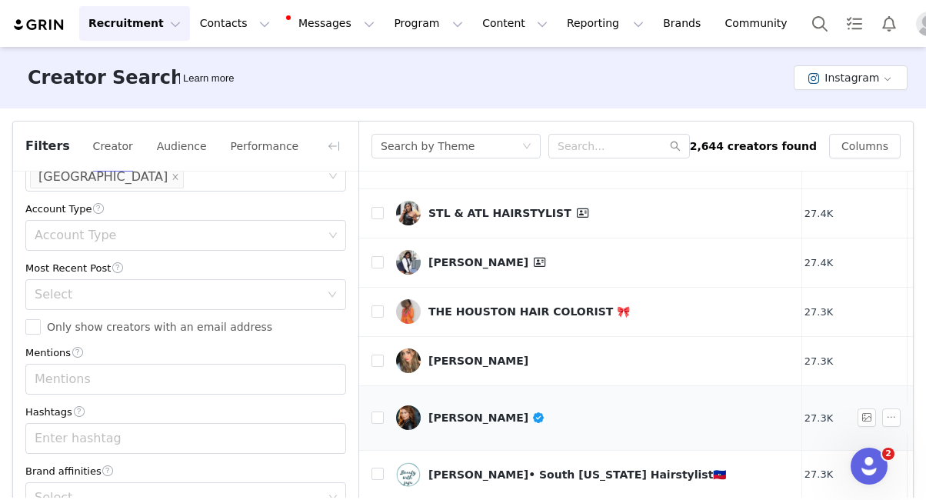
click at [435, 405] on link "[PERSON_NAME]" at bounding box center [593, 417] width 394 height 25
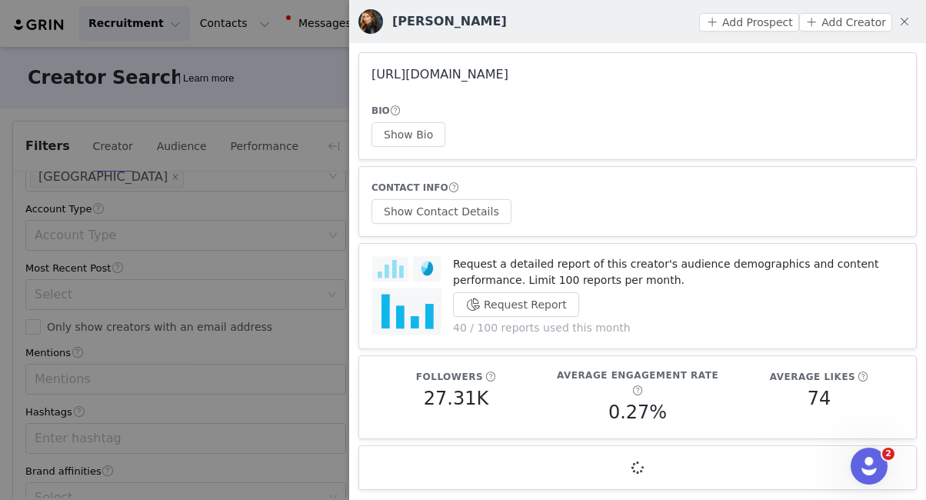
click at [509, 68] on link "[URL][DOMAIN_NAME]" at bounding box center [440, 74] width 137 height 15
click at [292, 255] on div at bounding box center [463, 250] width 926 height 500
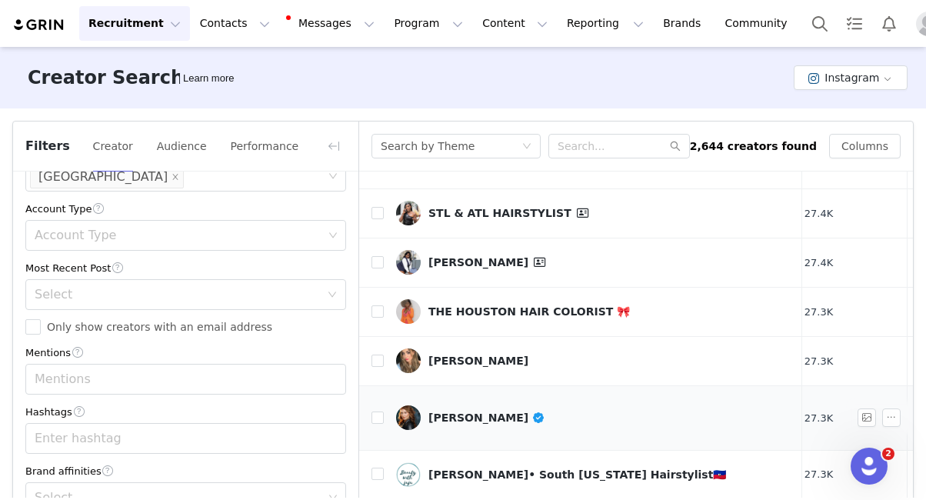
click at [471, 412] on div "[PERSON_NAME]" at bounding box center [486, 418] width 117 height 12
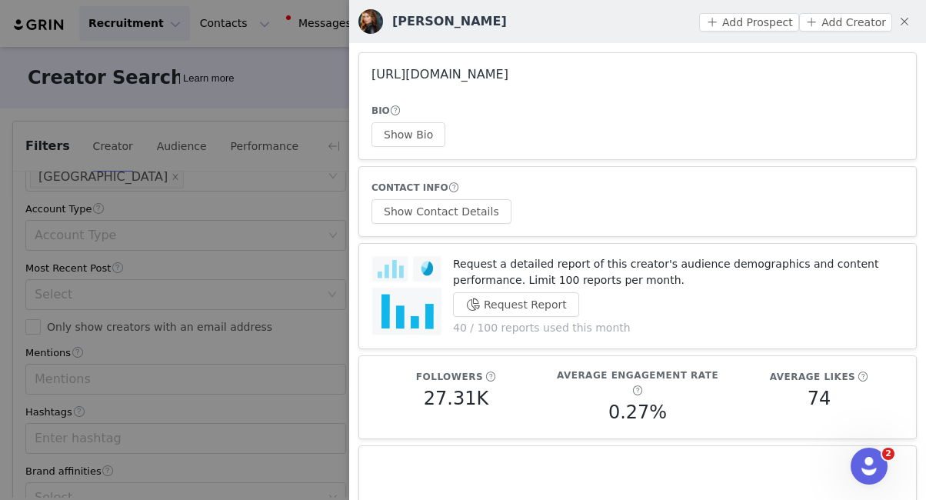
click at [509, 75] on link "[URL][DOMAIN_NAME]" at bounding box center [440, 74] width 137 height 15
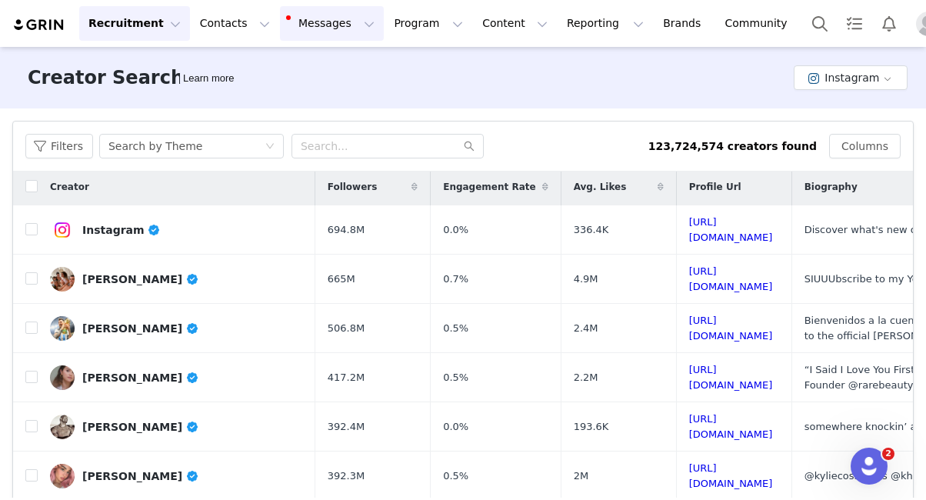
click at [280, 15] on button "Messages Messages" at bounding box center [332, 23] width 104 height 35
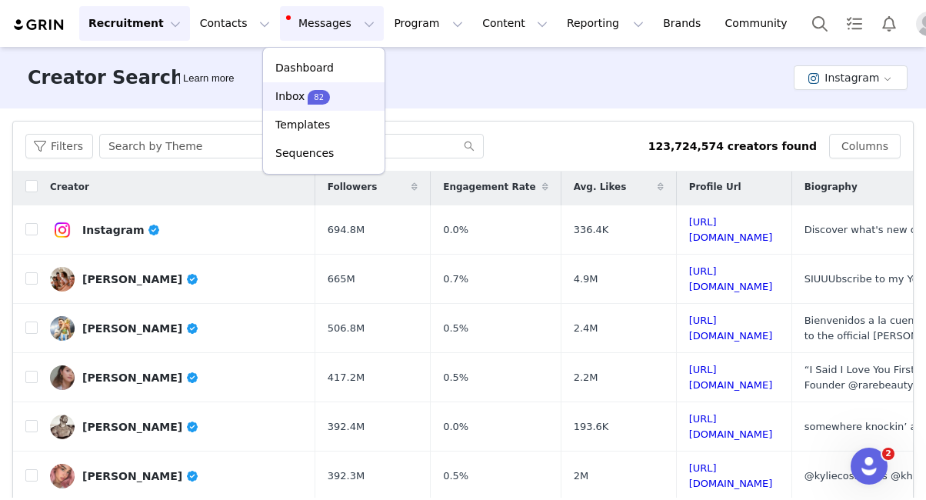
click at [332, 94] on div "Inbox 82" at bounding box center [323, 96] width 103 height 16
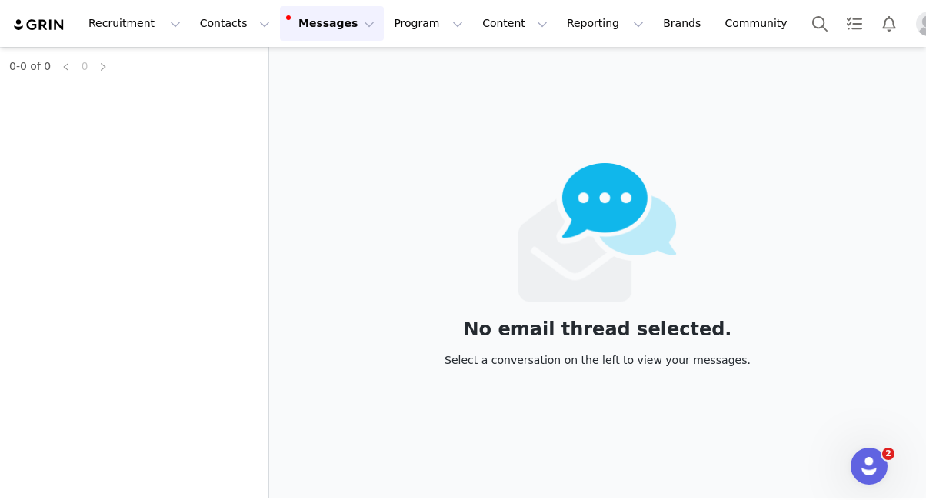
click at [352, 25] on button "Messages Messages" at bounding box center [332, 23] width 104 height 35
click at [349, 27] on button "Messages Messages" at bounding box center [332, 23] width 104 height 35
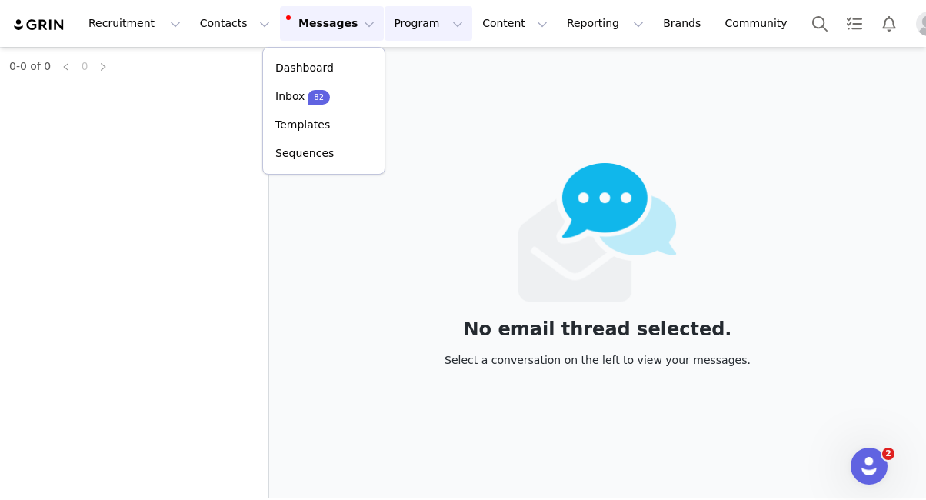
click at [385, 26] on button "Program Program" at bounding box center [429, 23] width 88 height 35
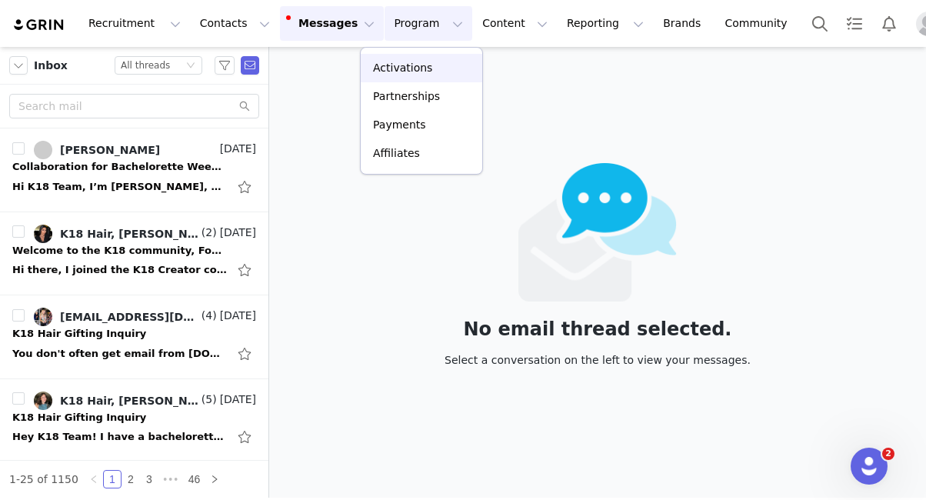
click at [419, 72] on p "Activations" at bounding box center [402, 68] width 59 height 16
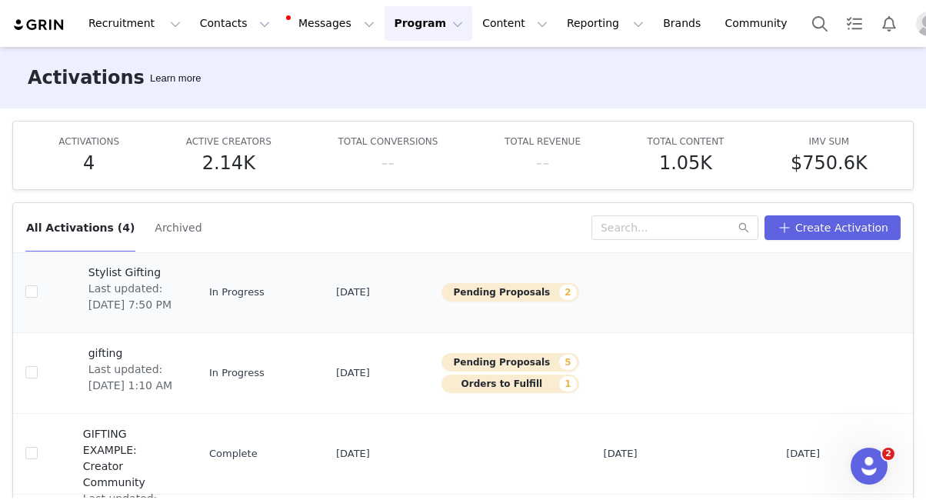
scroll to position [56, 0]
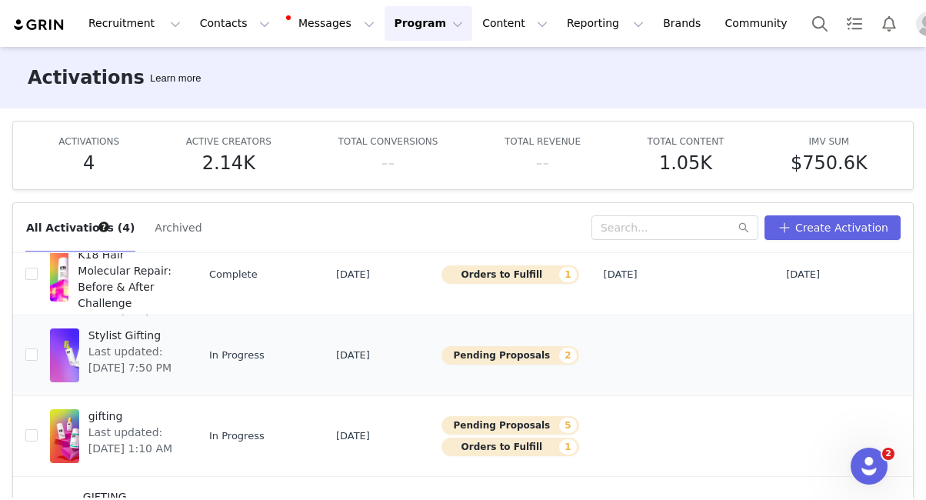
click at [479, 357] on button "Pending Proposals 2" at bounding box center [510, 355] width 137 height 18
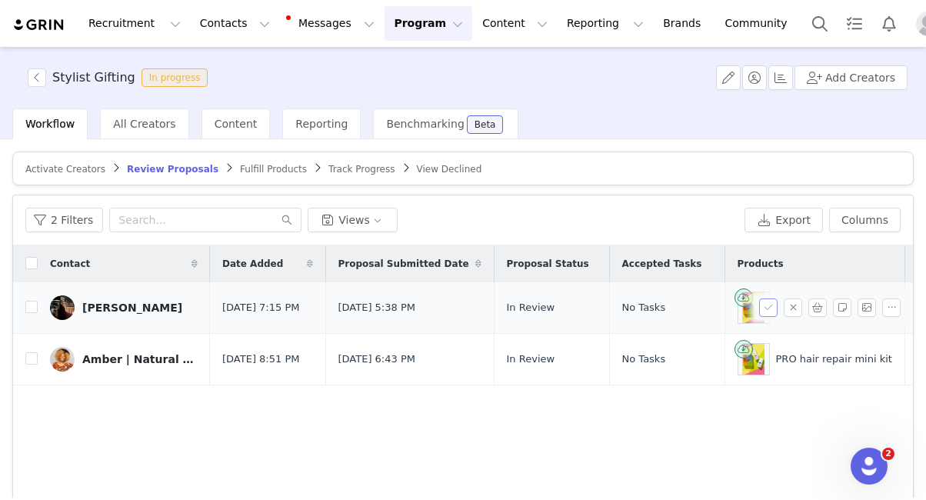
click at [772, 312] on button "button" at bounding box center [768, 307] width 18 height 18
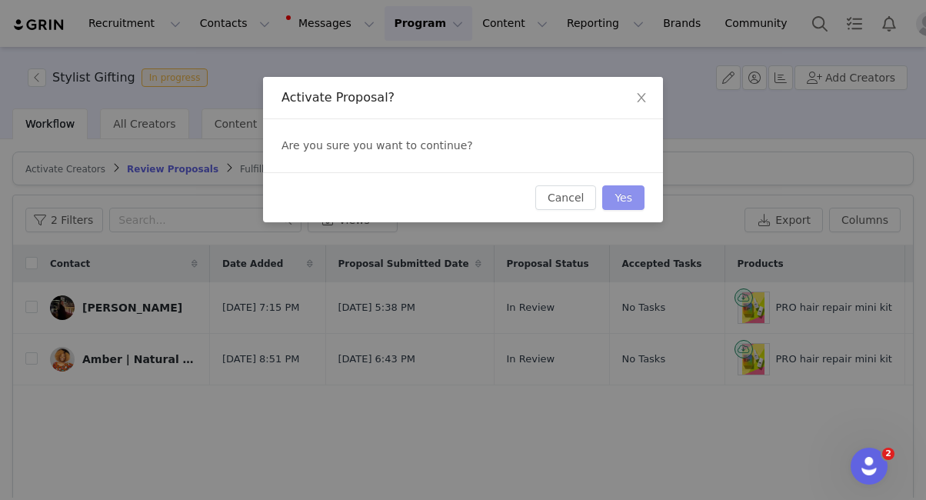
click at [635, 201] on button "Yes" at bounding box center [623, 197] width 42 height 25
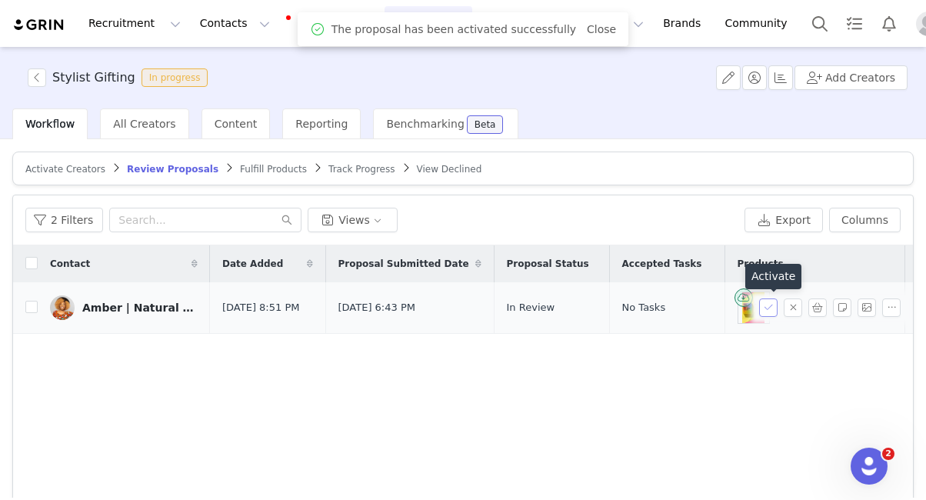
click at [764, 308] on button "button" at bounding box center [768, 307] width 18 height 18
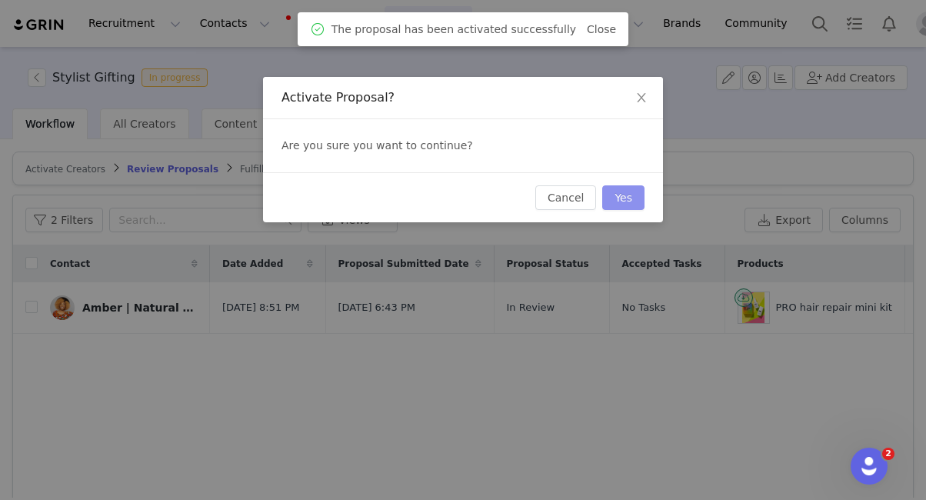
click at [626, 198] on button "Yes" at bounding box center [623, 197] width 42 height 25
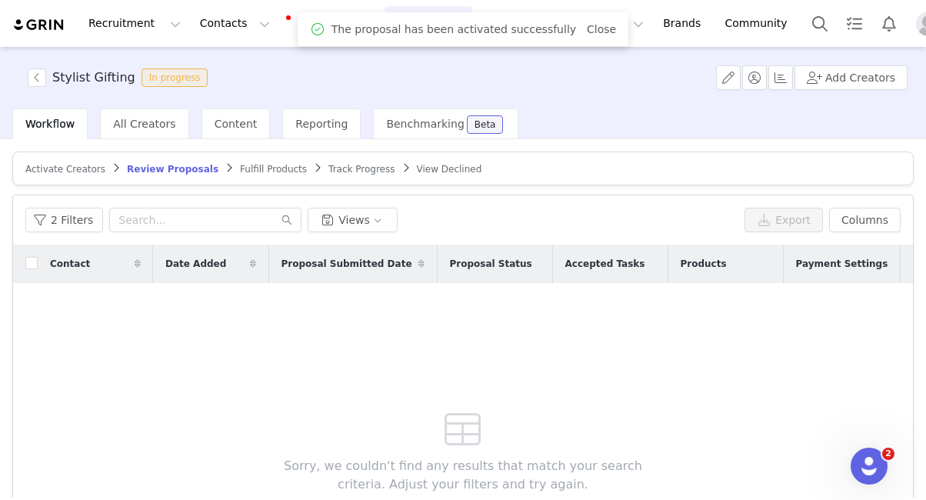
click at [274, 171] on span "Fulfill Products" at bounding box center [273, 169] width 67 height 11
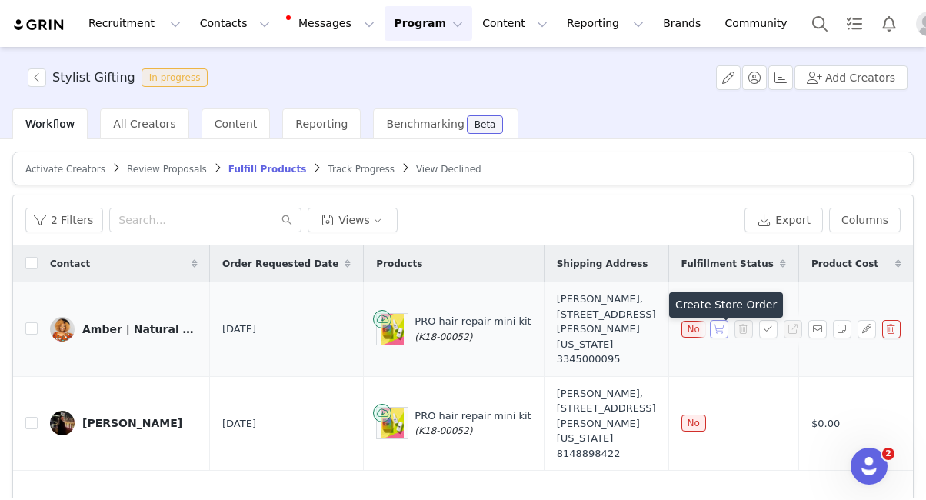
click at [721, 335] on button "button" at bounding box center [719, 329] width 18 height 18
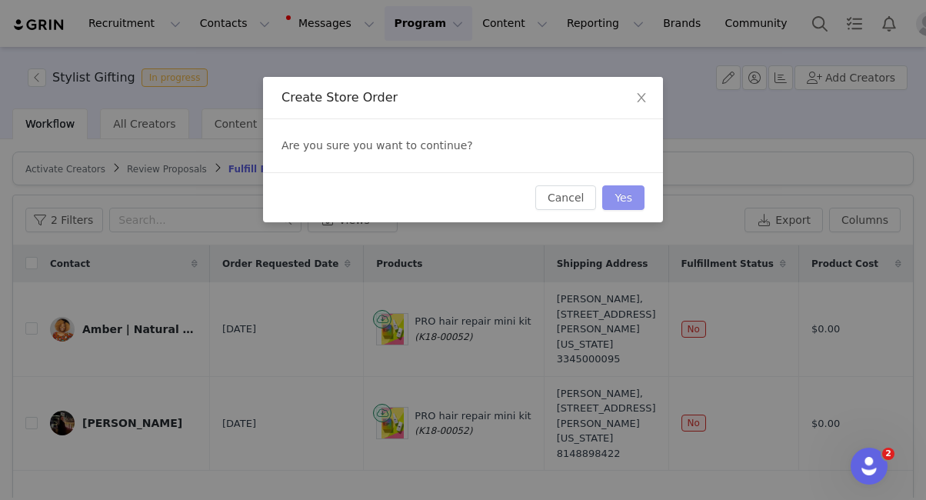
click at [622, 199] on button "Yes" at bounding box center [623, 197] width 42 height 25
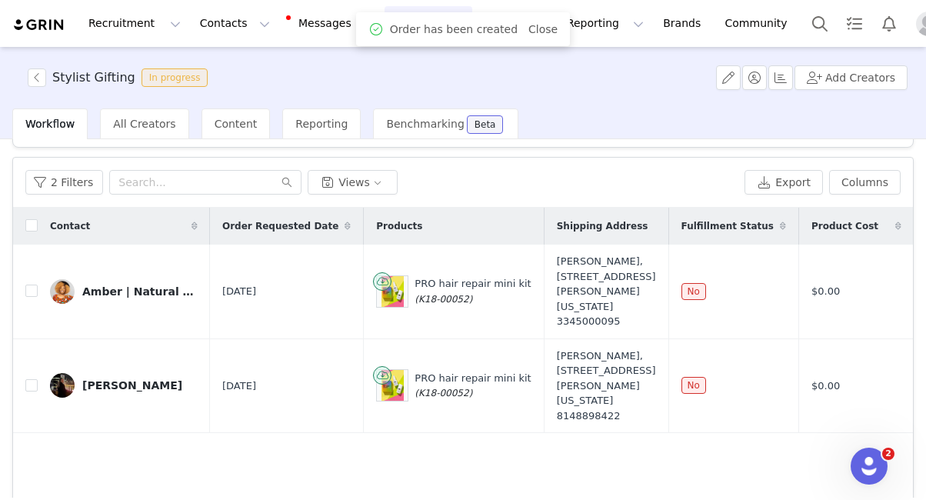
scroll to position [2, 0]
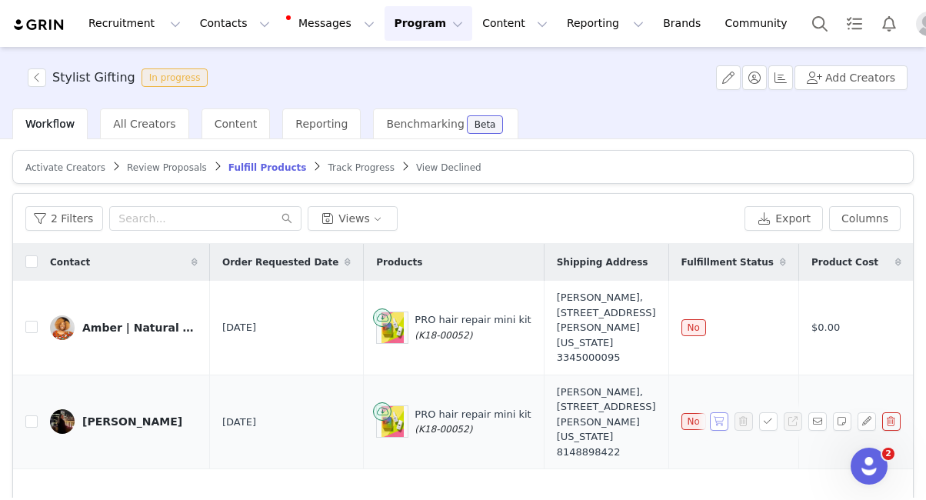
click at [722, 431] on button "button" at bounding box center [719, 421] width 18 height 18
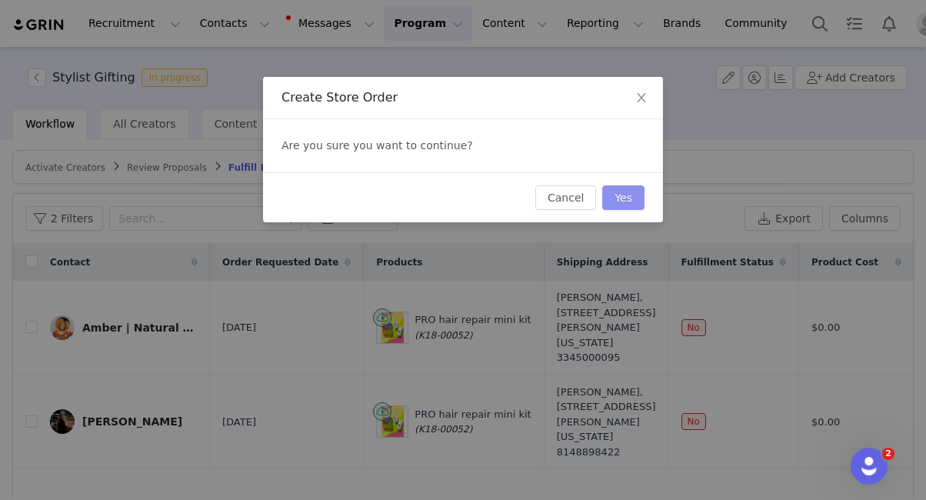
click at [637, 193] on button "Yes" at bounding box center [623, 197] width 42 height 25
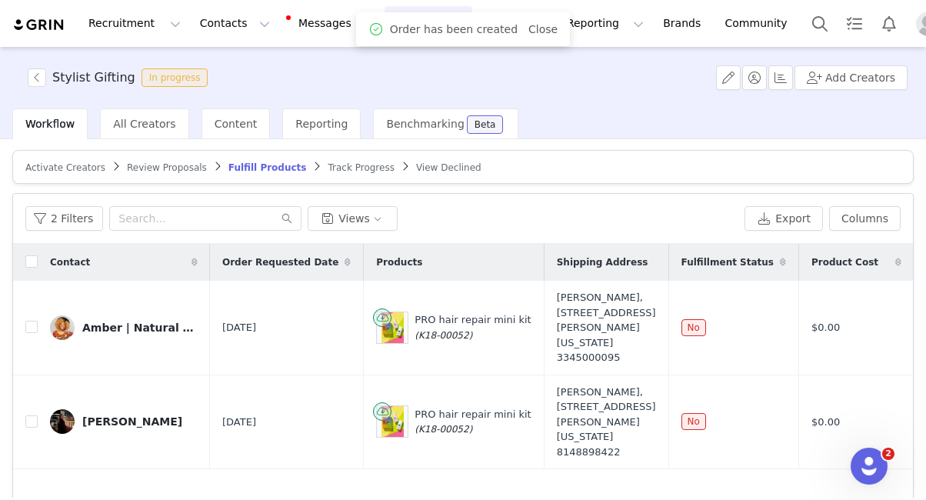
click at [142, 334] on div "Amber | Natural Hair Stylist + Educator" at bounding box center [139, 328] width 115 height 12
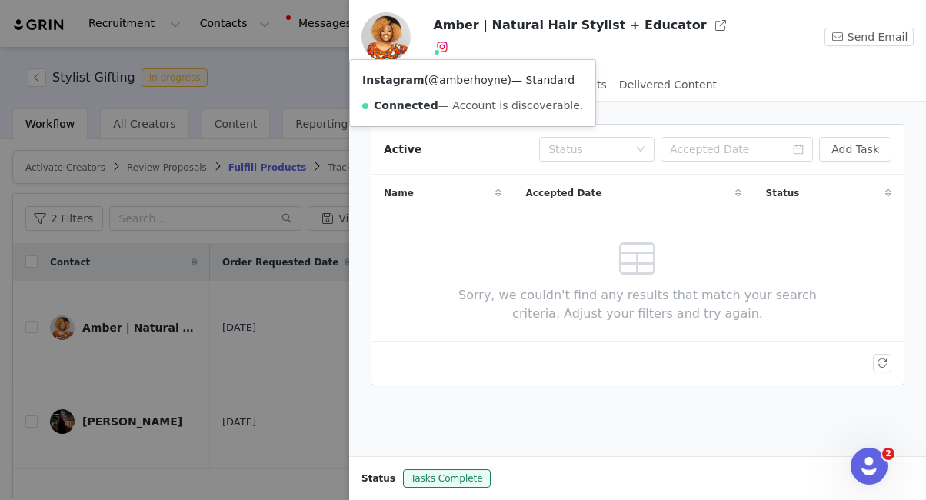
click at [447, 76] on link "@amberhoyne" at bounding box center [467, 80] width 78 height 12
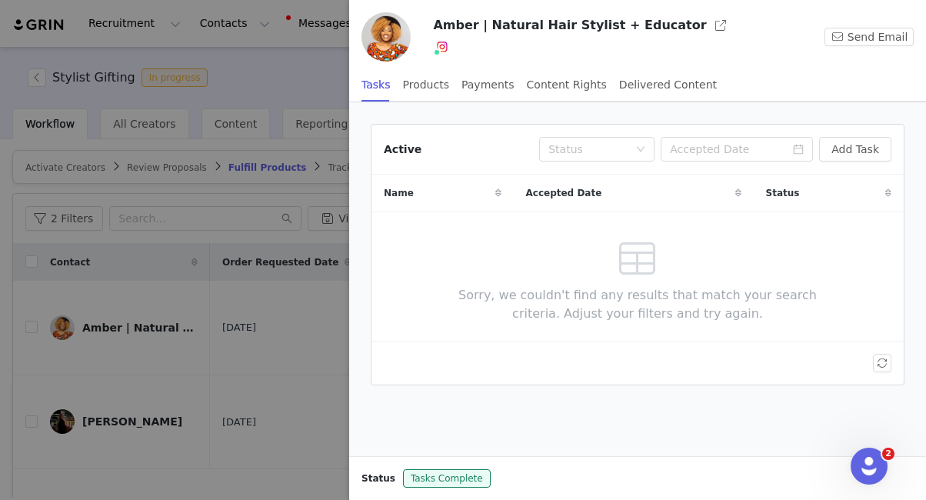
click at [311, 108] on div at bounding box center [463, 250] width 926 height 500
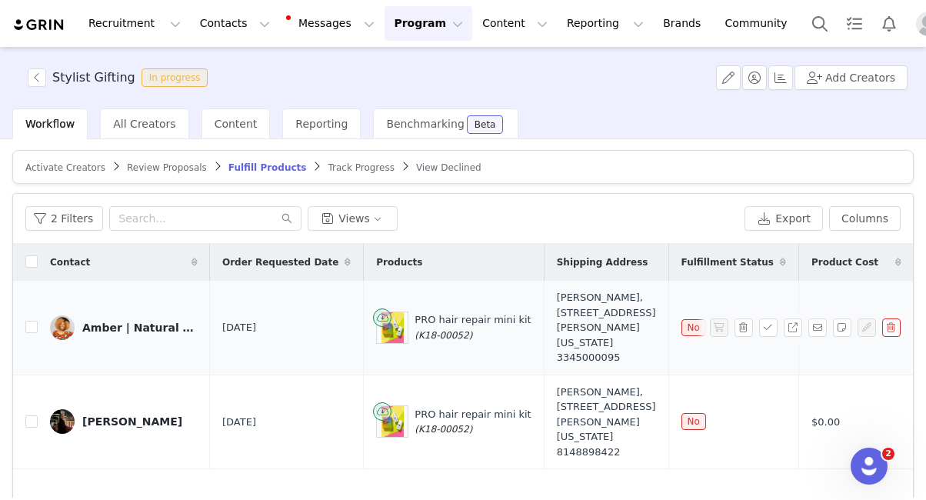
click at [609, 365] on div "3345000095" at bounding box center [606, 357] width 99 height 15
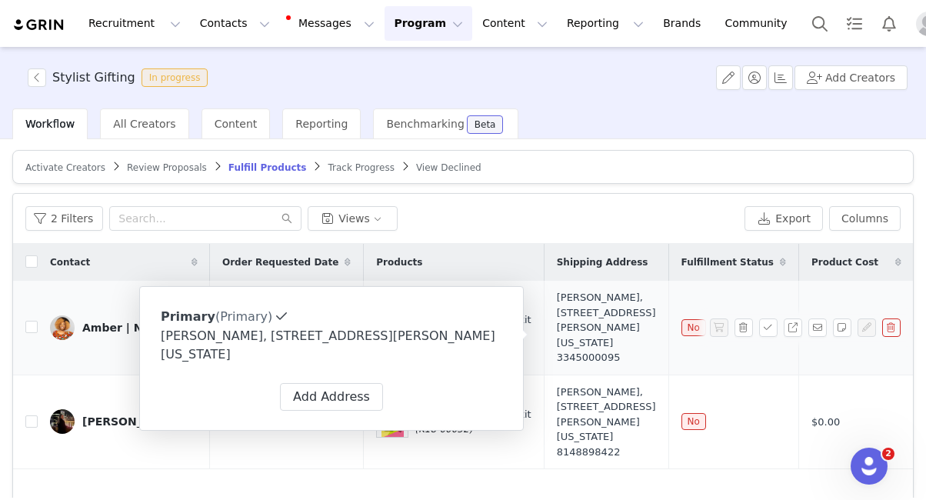
drag, startPoint x: 603, startPoint y: 354, endPoint x: 524, endPoint y: 308, distance: 91.7
click at [544, 308] on td "Amber Hoyne, 6224 Tennyson Dr. Montgomery, Alabama 36116 United States 33450000…" at bounding box center [606, 328] width 125 height 94
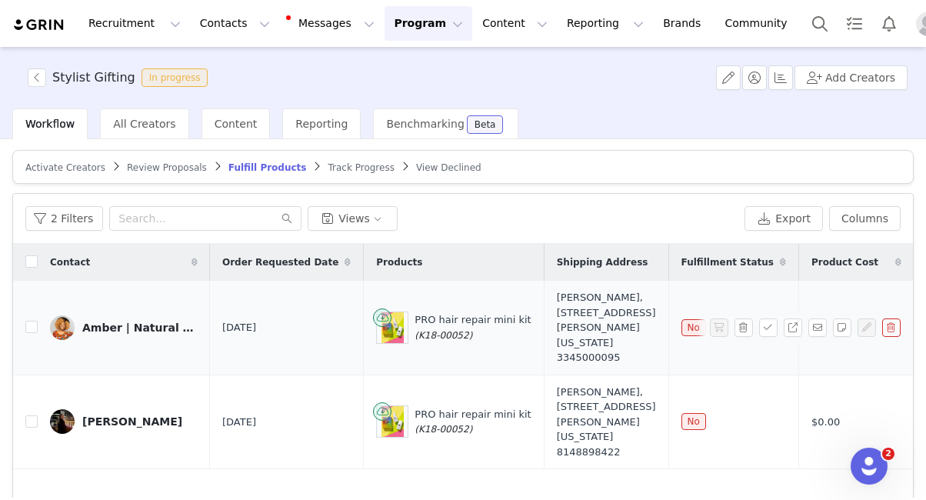
click at [544, 309] on td "Amber Hoyne, 6224 Tennyson Dr. Montgomery, Alabama 36116 United States 33450000…" at bounding box center [606, 328] width 125 height 94
drag, startPoint x: 530, startPoint y: 309, endPoint x: 613, endPoint y: 348, distance: 91.6
click at [614, 348] on td "Amber Hoyne, 6224 Tennyson Dr. Montgomery, Alabama 36116 United States 33450000…" at bounding box center [606, 328] width 125 height 94
copy div "6224 Tennyson Dr. Montgomery, Alabama 36116"
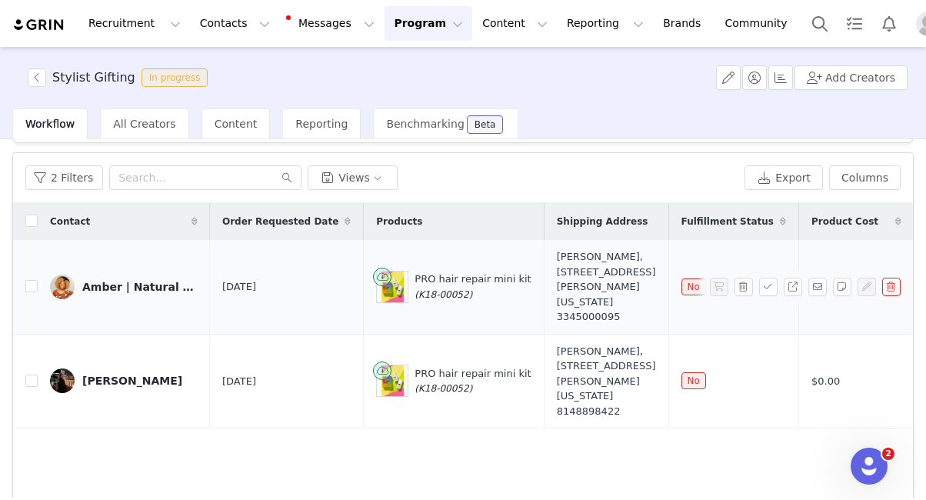
scroll to position [56, 0]
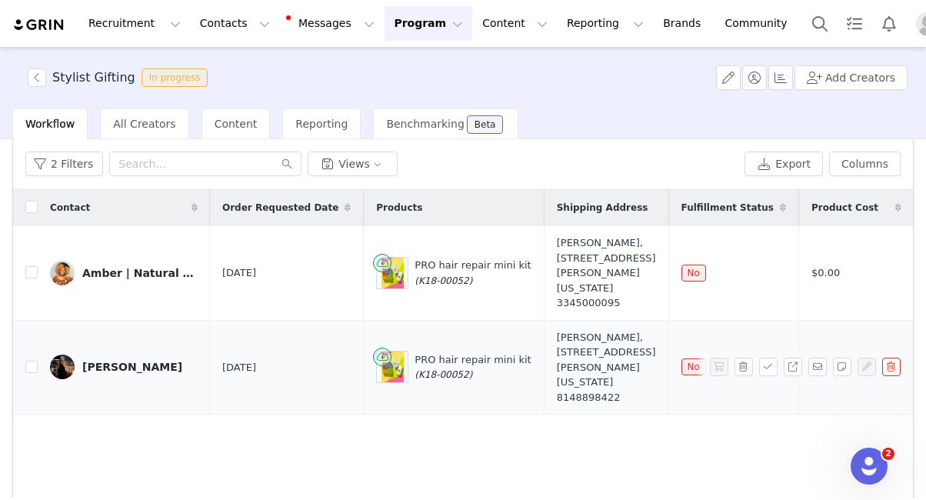
click at [108, 373] on div "Ashtan Hess" at bounding box center [132, 367] width 100 height 12
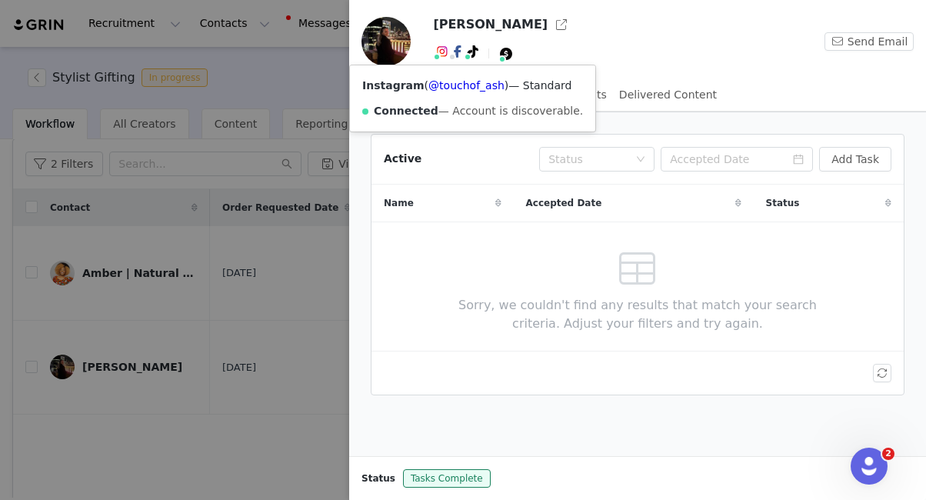
click at [438, 57] on span at bounding box center [437, 57] width 8 height 8
click at [452, 82] on link "@touchof_ash" at bounding box center [466, 85] width 76 height 12
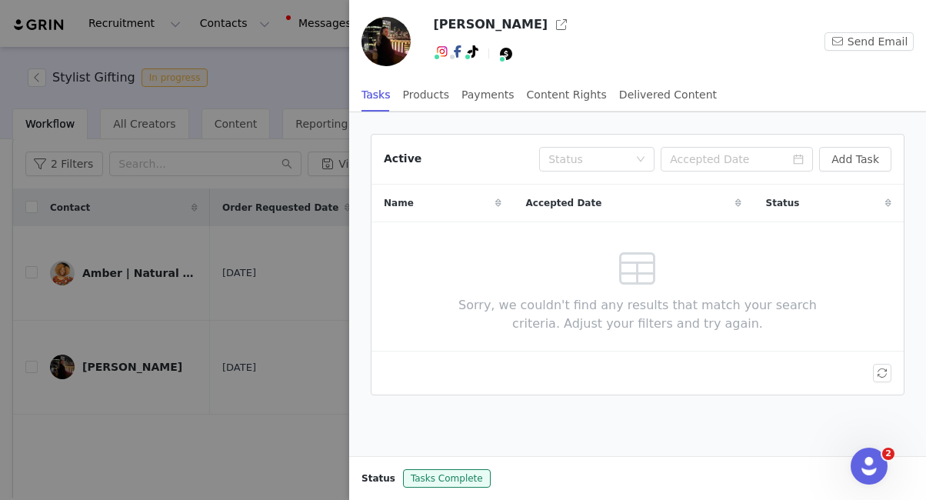
click at [438, 62] on span "Instagram ( @touchof_ash ) — Standard Connected — Account is discoverable." at bounding box center [440, 57] width 15 height 12
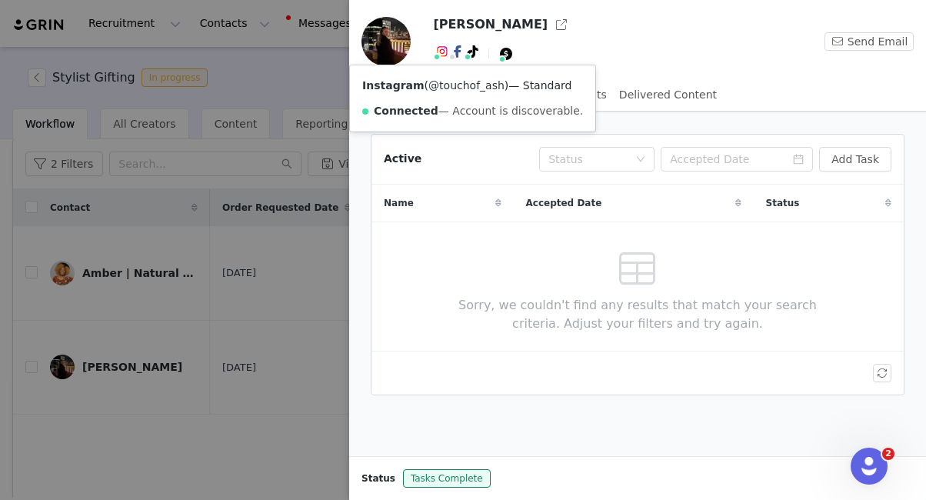
click at [449, 86] on link "@touchof_ash" at bounding box center [466, 85] width 76 height 12
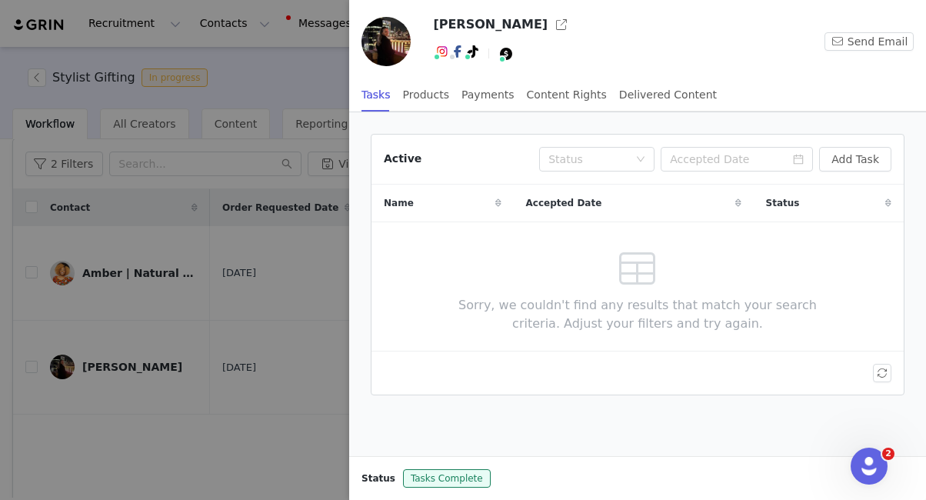
click at [288, 108] on div at bounding box center [463, 250] width 926 height 500
